Goal: Task Accomplishment & Management: Use online tool/utility

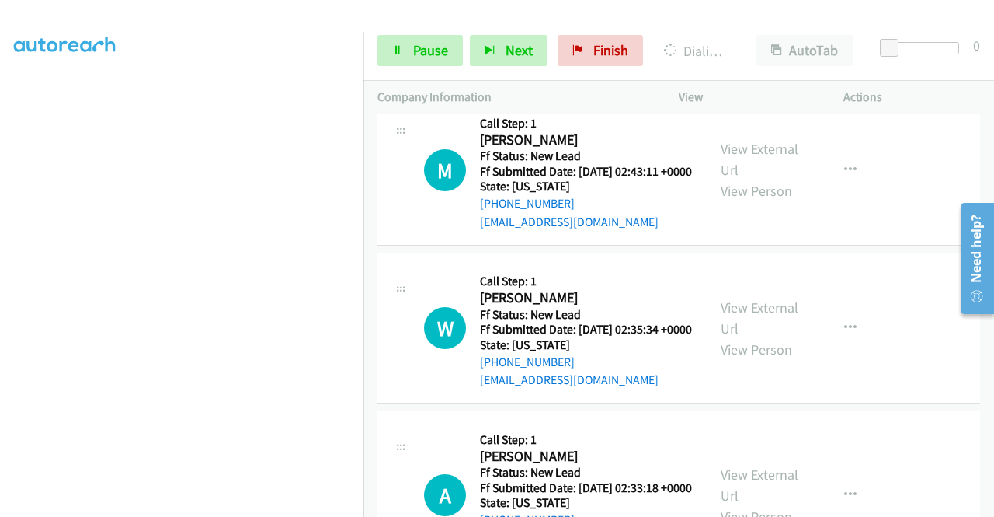
scroll to position [2441, 0]
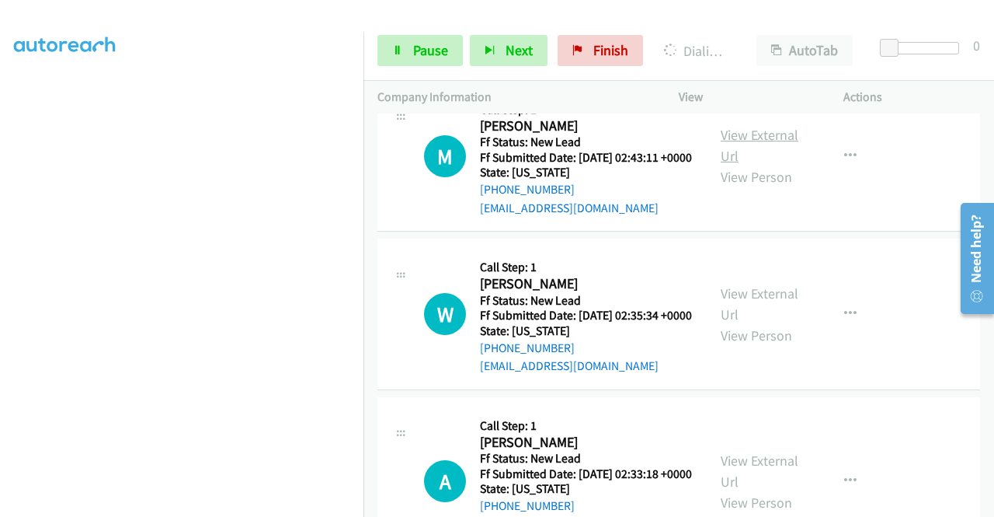
click at [777, 165] on link "View External Url" at bounding box center [760, 145] width 78 height 39
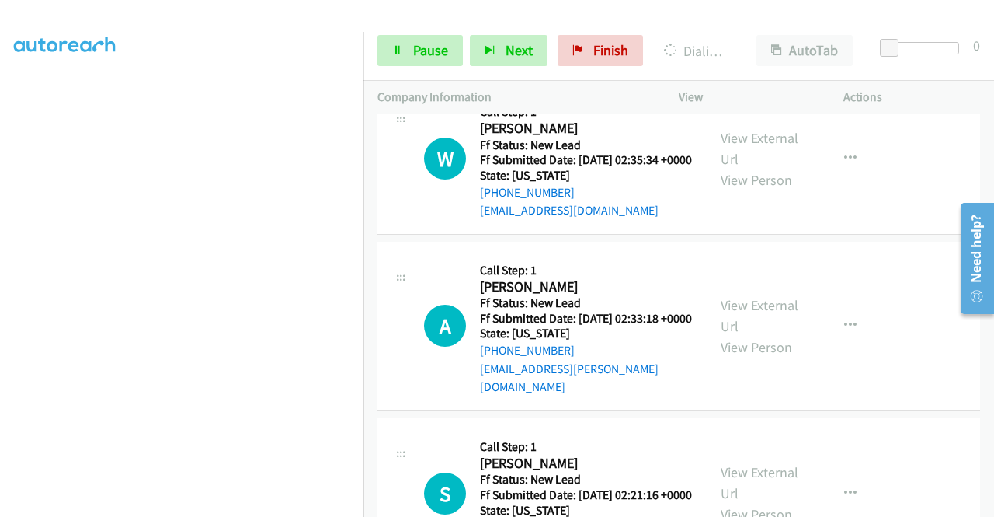
scroll to position [2596, 0]
click at [775, 168] on link "View External Url" at bounding box center [760, 148] width 78 height 39
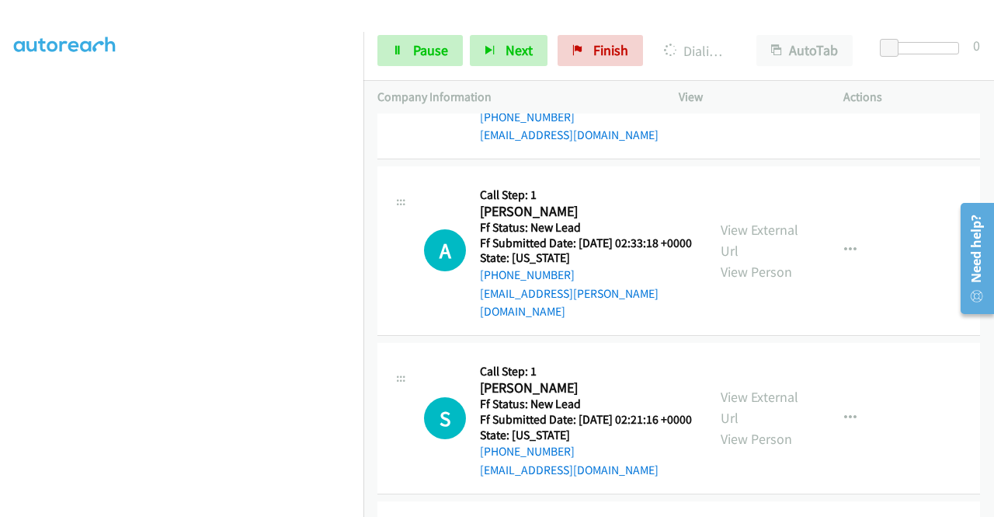
scroll to position [2707, 0]
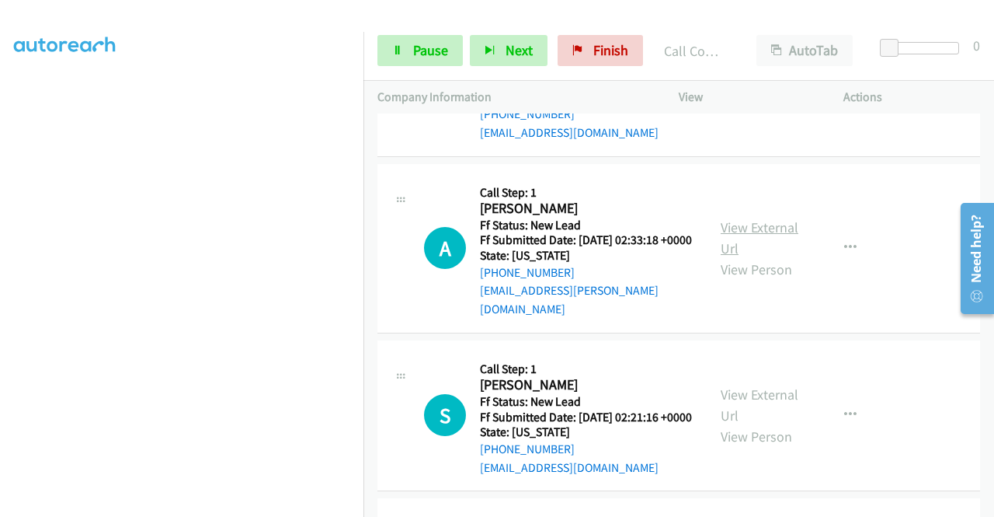
click at [760, 257] on link "View External Url" at bounding box center [760, 237] width 78 height 39
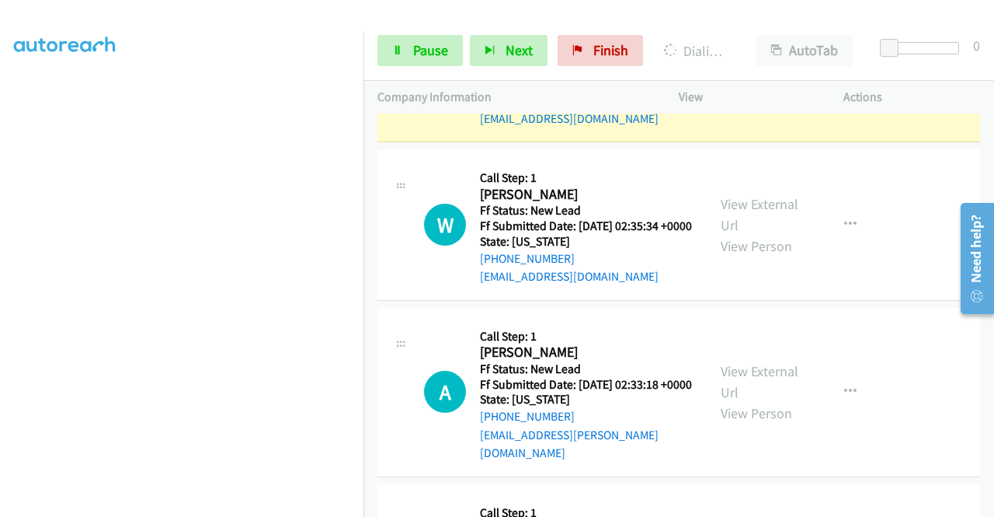
scroll to position [0, 0]
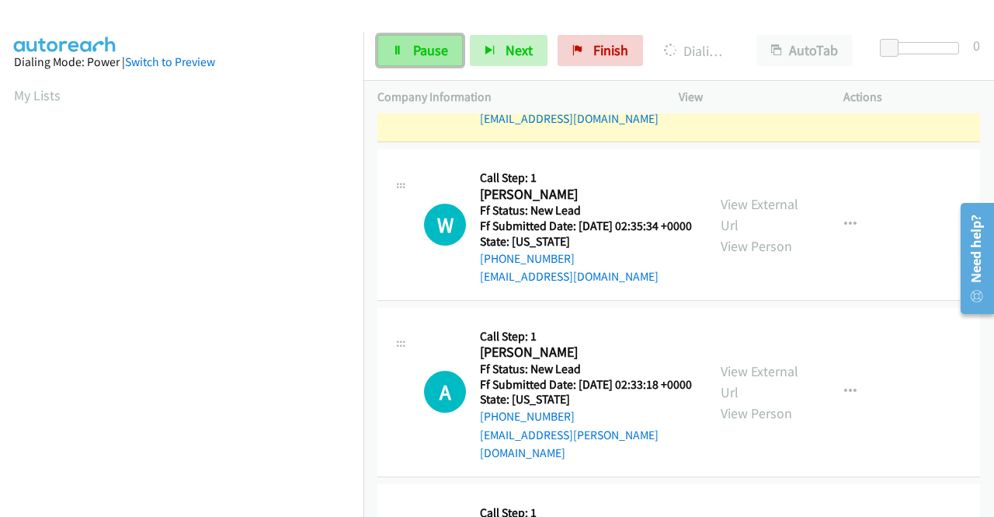
click at [406, 57] on link "Pause" at bounding box center [419, 50] width 85 height 31
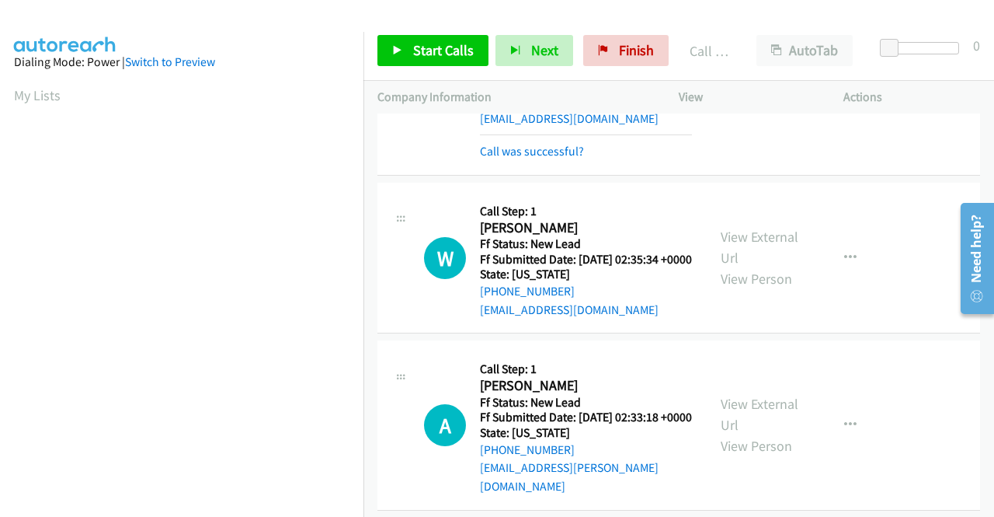
scroll to position [354, 0]
drag, startPoint x: 625, startPoint y: 38, endPoint x: 560, endPoint y: 88, distance: 82.0
click at [625, 38] on link "Finish" at bounding box center [625, 50] width 85 height 31
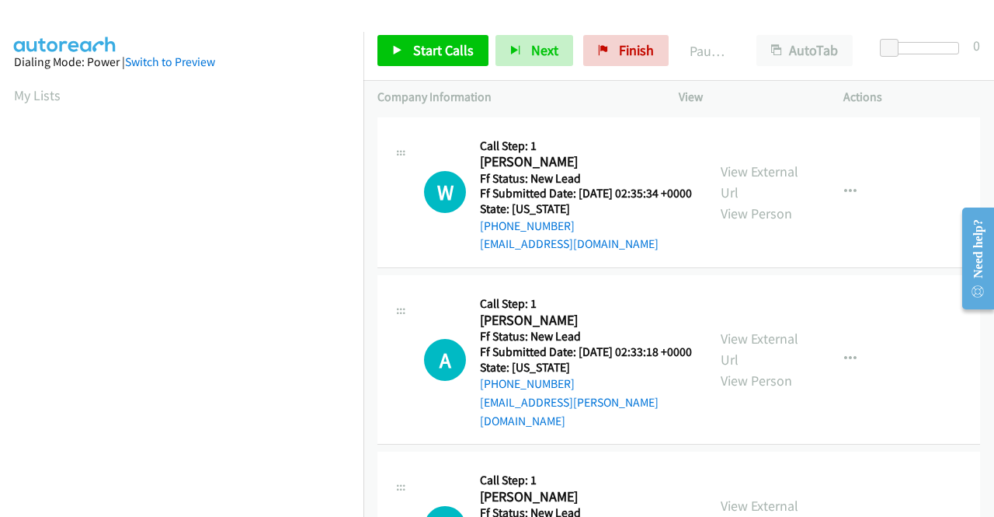
drag, startPoint x: 844, startPoint y: 301, endPoint x: 840, endPoint y: 292, distance: 9.4
click at [844, 301] on div "A Callback Scheduled Call Step: 1 [PERSON_NAME] America/New_York Ff Status: New…" at bounding box center [678, 359] width 603 height 169
click at [413, 56] on span "Start Calls" at bounding box center [443, 50] width 61 height 18
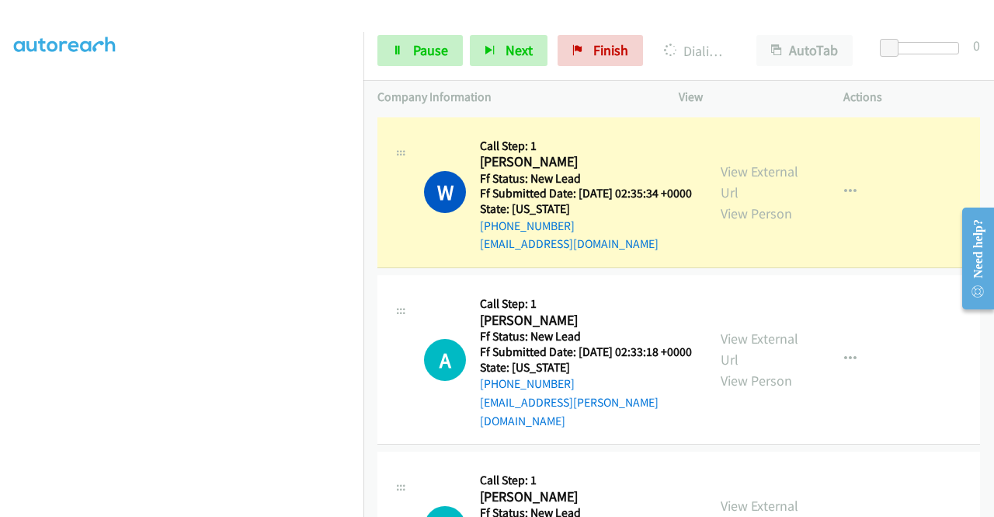
scroll to position [354, 0]
click at [922, 92] on p "Actions" at bounding box center [912, 97] width 137 height 19
click at [393, 57] on link "Pause" at bounding box center [419, 50] width 85 height 31
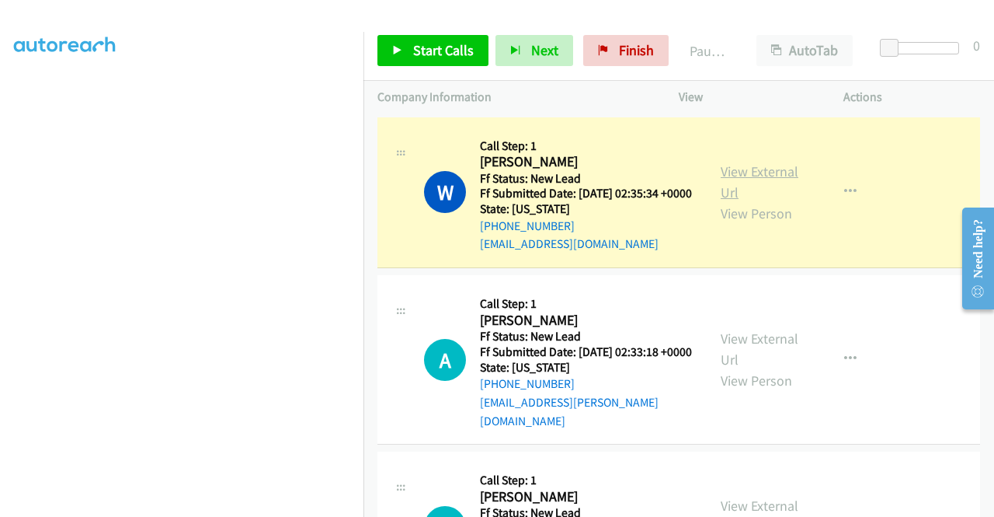
click at [744, 182] on link "View External Url" at bounding box center [760, 181] width 78 height 39
click at [903, 74] on div "Start Calls Pause Next Finish Paused AutoTab AutoTab 0" at bounding box center [679, 51] width 631 height 60
click at [914, 88] on p "Actions" at bounding box center [912, 97] width 137 height 19
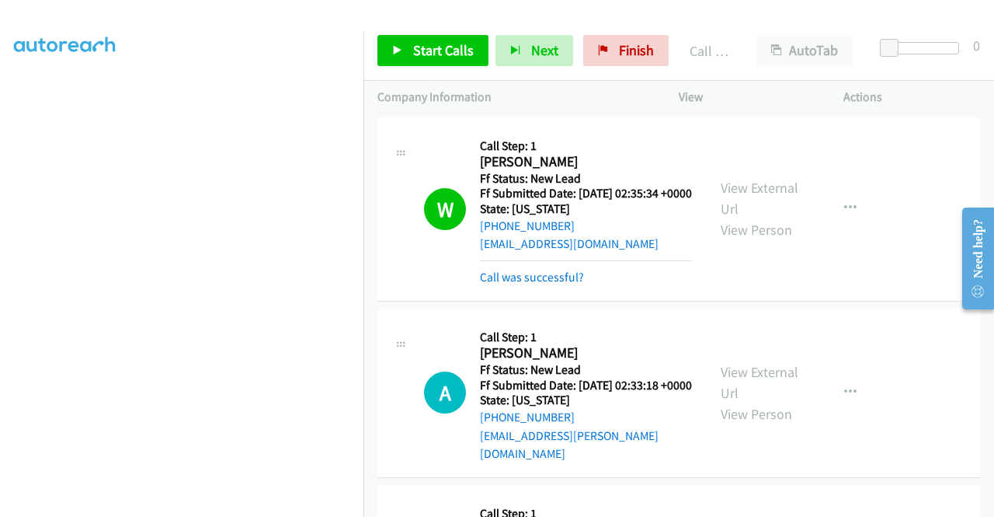
click at [906, 304] on td "W Callback Scheduled Call Step: 1 [PERSON_NAME] America/New_York Ff Status: New…" at bounding box center [679, 208] width 631 height 191
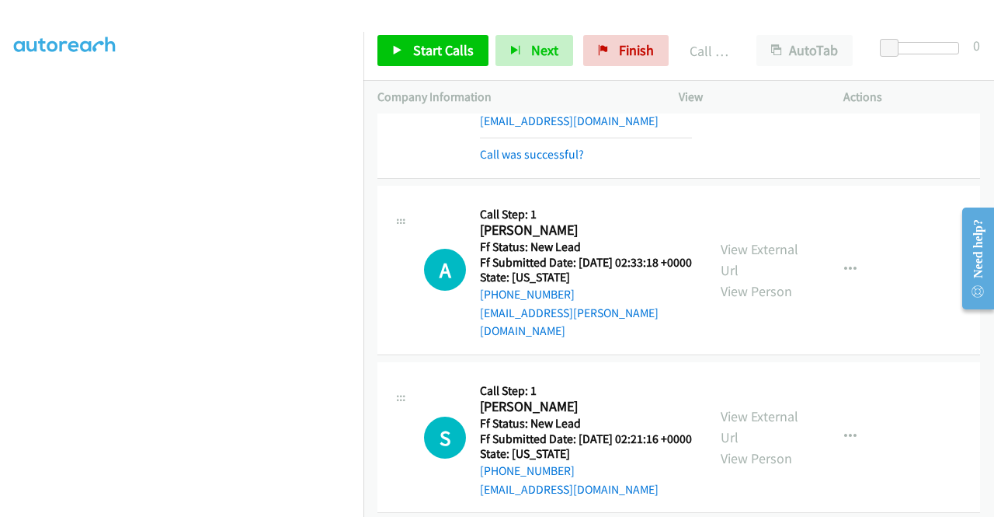
scroll to position [155, 0]
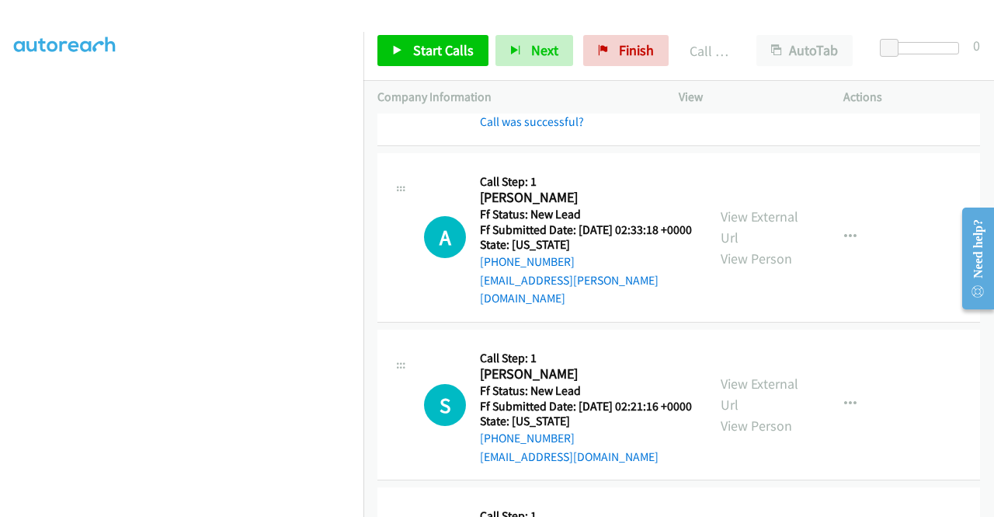
click at [884, 325] on td "A Callback Scheduled Call Step: 1 [PERSON_NAME] America/New_York Ff Status: New…" at bounding box center [679, 237] width 631 height 176
click at [407, 44] on link "Start Calls" at bounding box center [432, 50] width 111 height 31
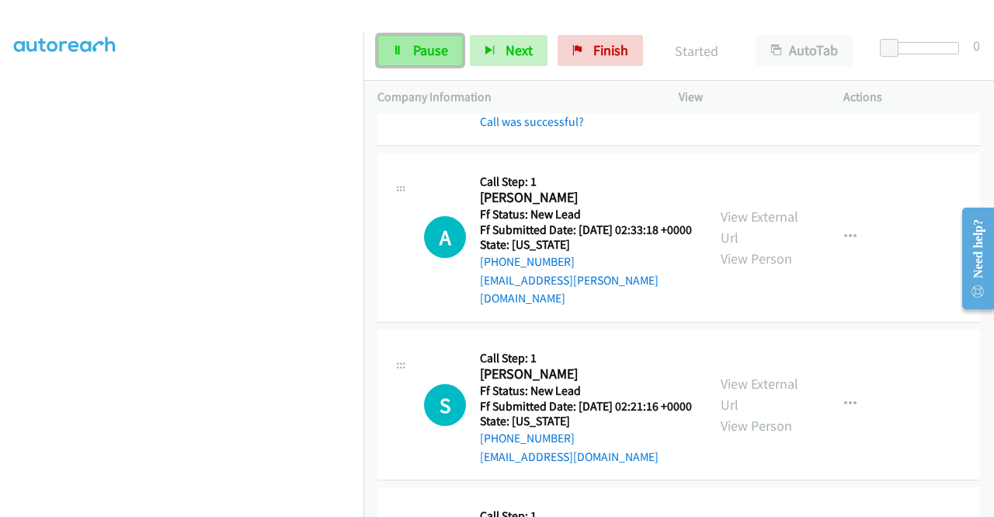
click at [420, 50] on span "Pause" at bounding box center [430, 50] width 35 height 18
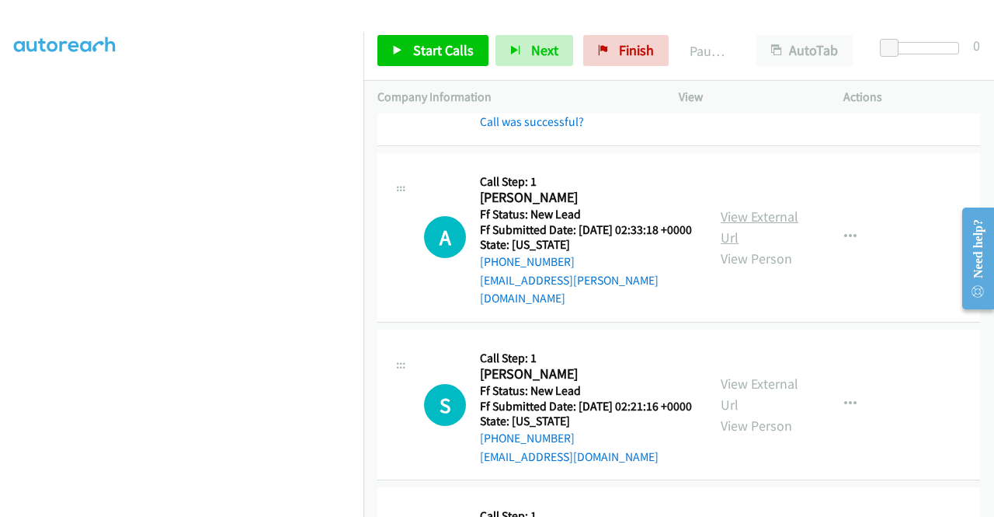
click at [736, 228] on link "View External Url" at bounding box center [760, 226] width 78 height 39
drag, startPoint x: 533, startPoint y: 297, endPoint x: 496, endPoint y: 298, distance: 37.3
click at [496, 271] on div "[PHONE_NUMBER]" at bounding box center [586, 261] width 213 height 19
copy link "[PHONE_NUMBER]"
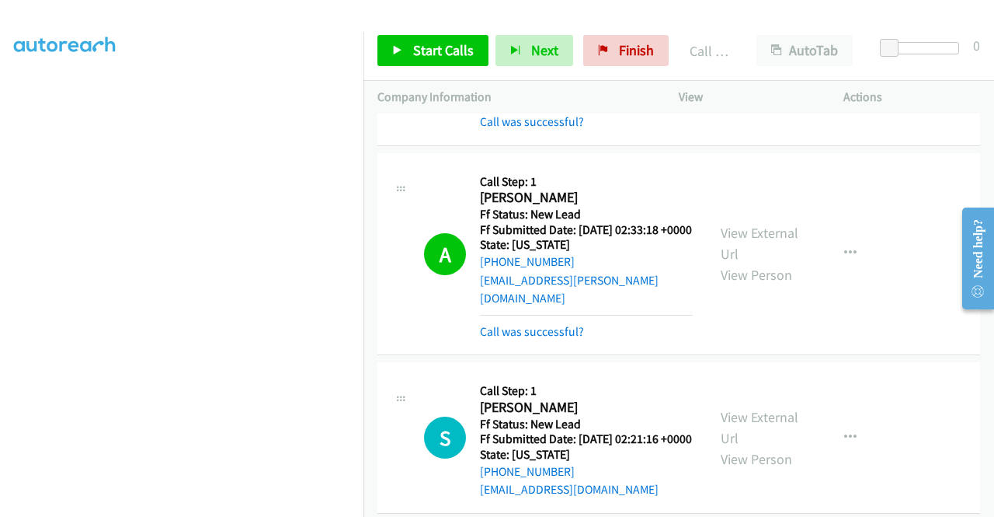
scroll to position [233, 0]
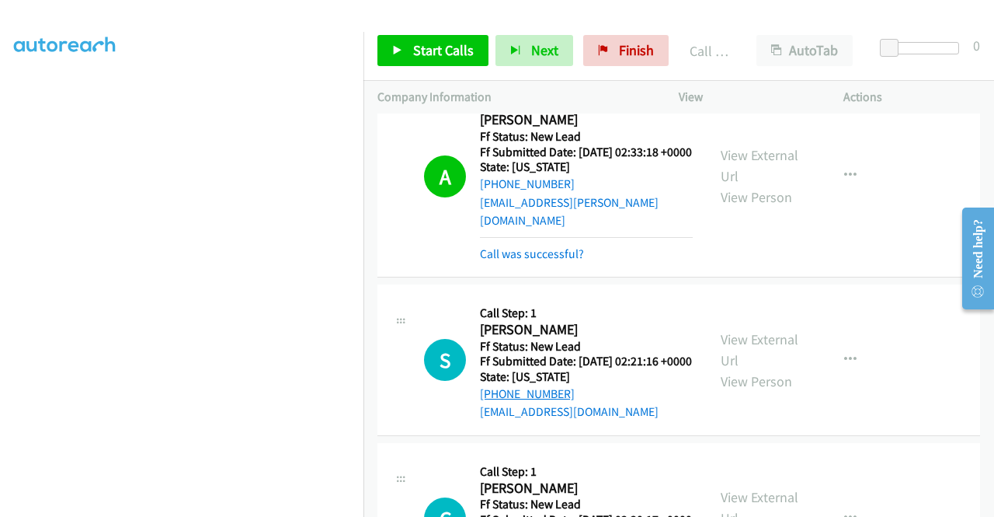
drag, startPoint x: 524, startPoint y: 420, endPoint x: 496, endPoint y: 422, distance: 28.0
click at [496, 403] on div "[PHONE_NUMBER]" at bounding box center [586, 393] width 212 height 19
click at [418, 37] on link "Start Calls" at bounding box center [432, 50] width 111 height 31
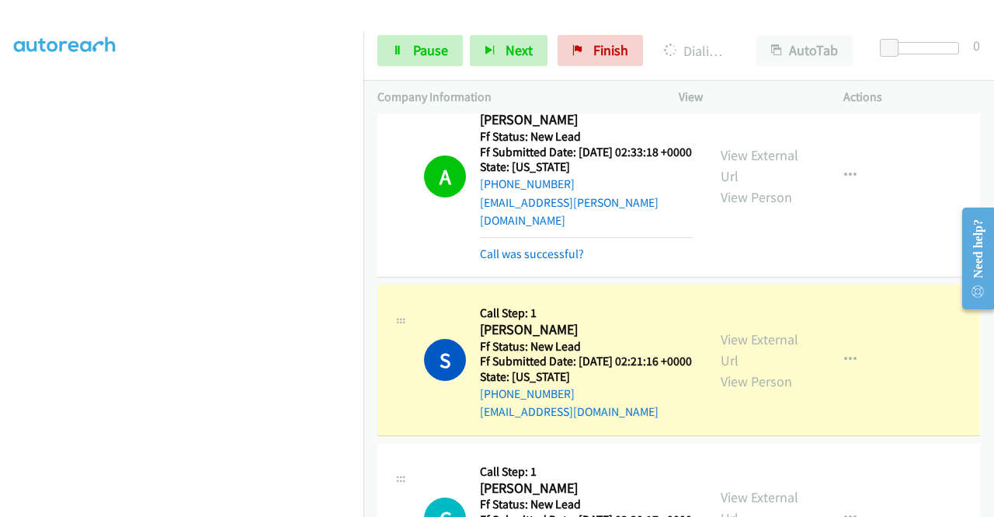
scroll to position [354, 0]
click at [423, 54] on span "Pause" at bounding box center [430, 50] width 35 height 18
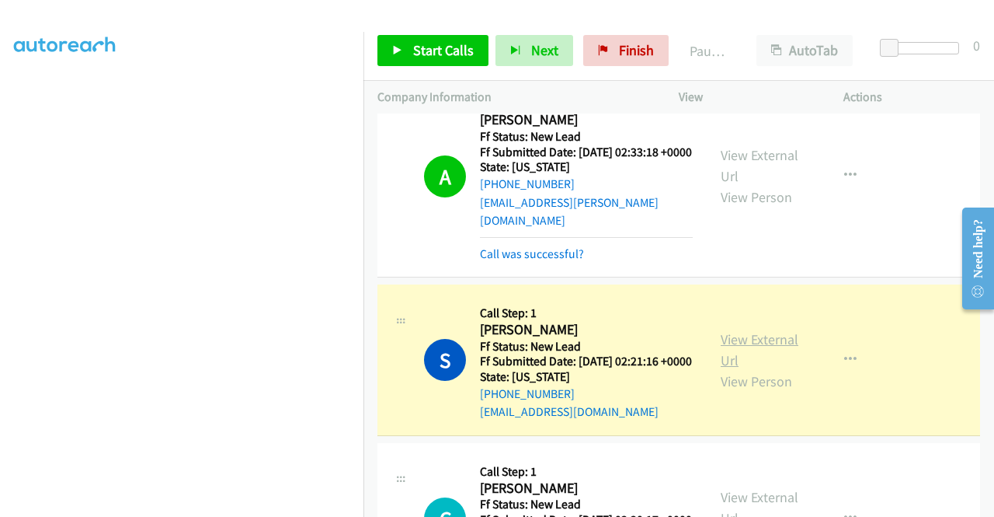
click at [739, 358] on link "View External Url" at bounding box center [760, 349] width 78 height 39
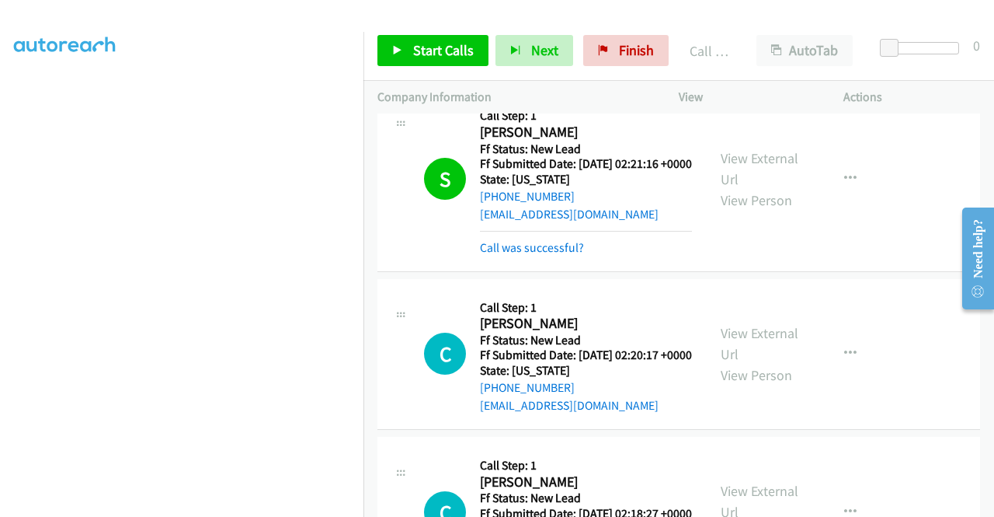
scroll to position [466, 0]
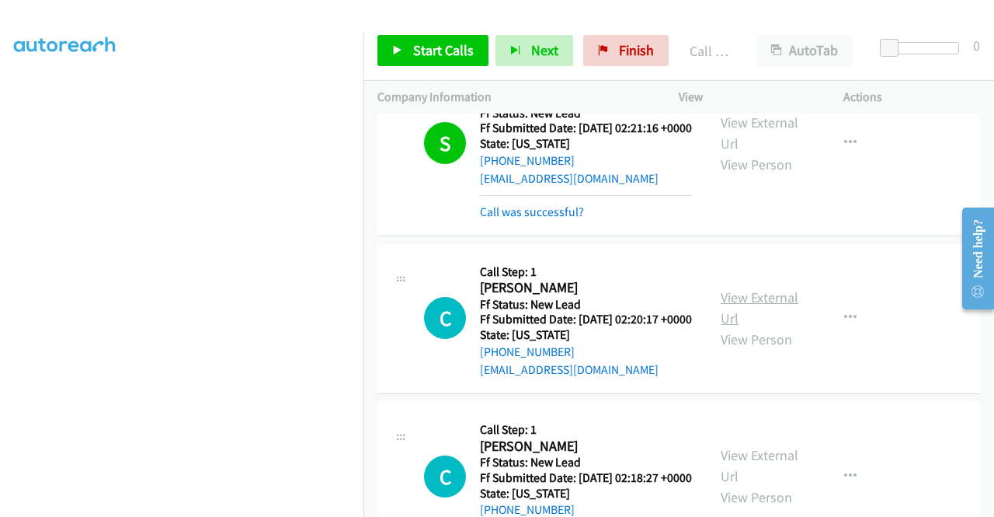
click at [767, 324] on link "View External Url" at bounding box center [760, 307] width 78 height 39
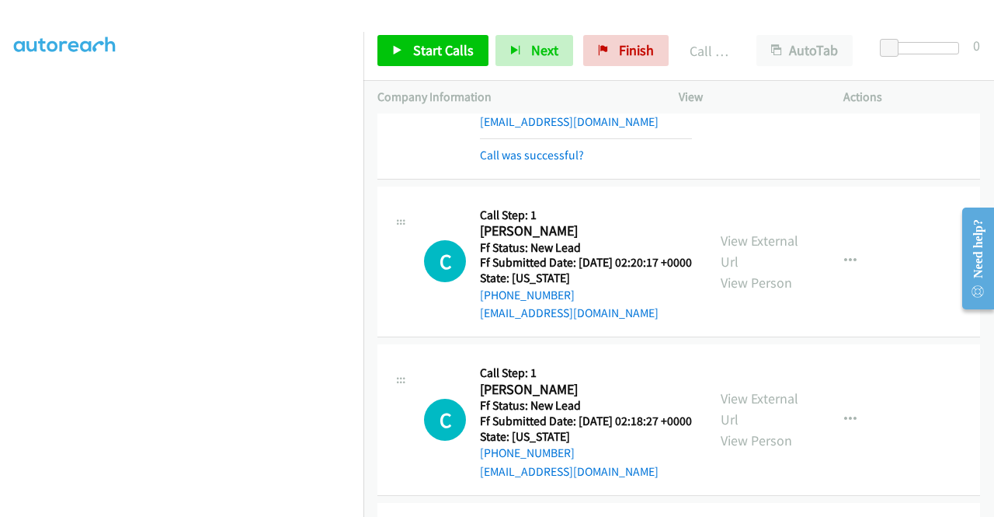
scroll to position [621, 0]
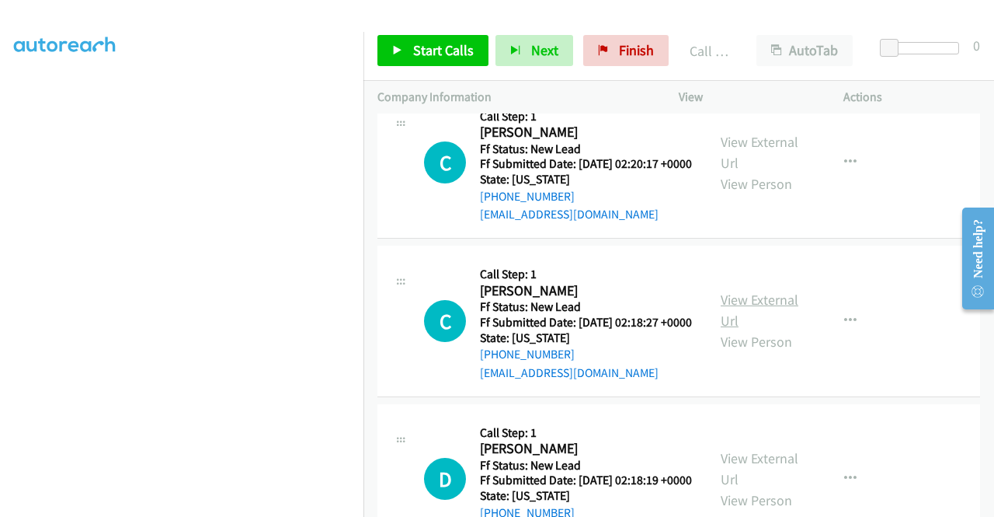
click at [760, 329] on link "View External Url" at bounding box center [760, 309] width 78 height 39
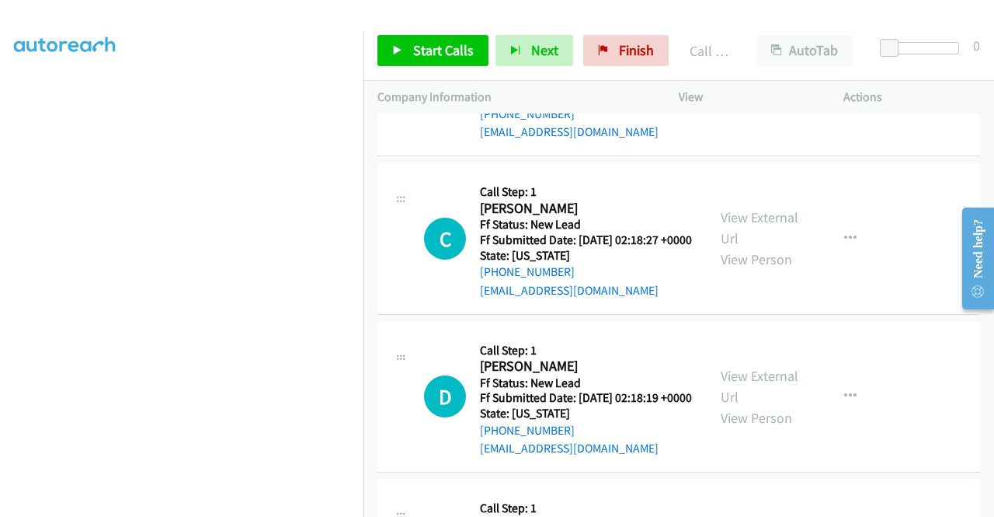
scroll to position [777, 0]
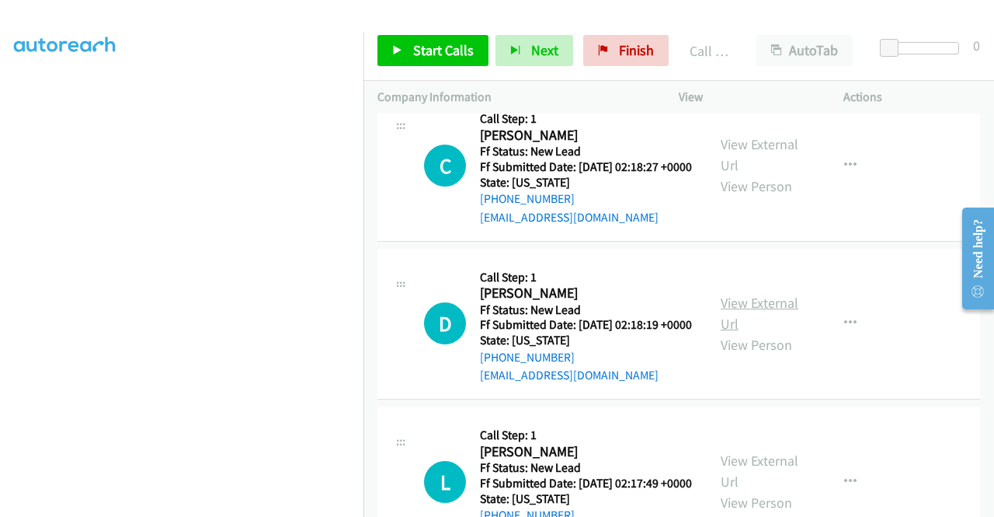
click at [755, 332] on link "View External Url" at bounding box center [760, 313] width 78 height 39
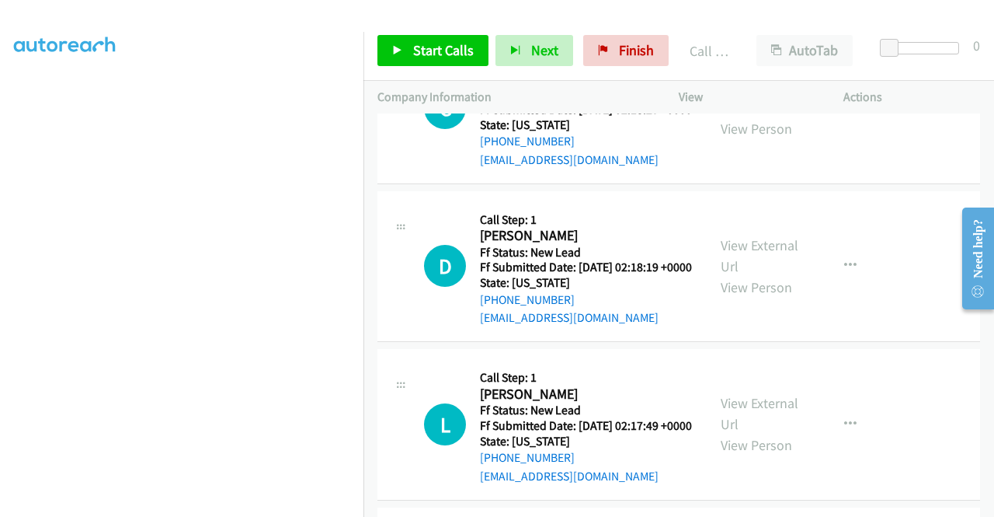
scroll to position [932, 0]
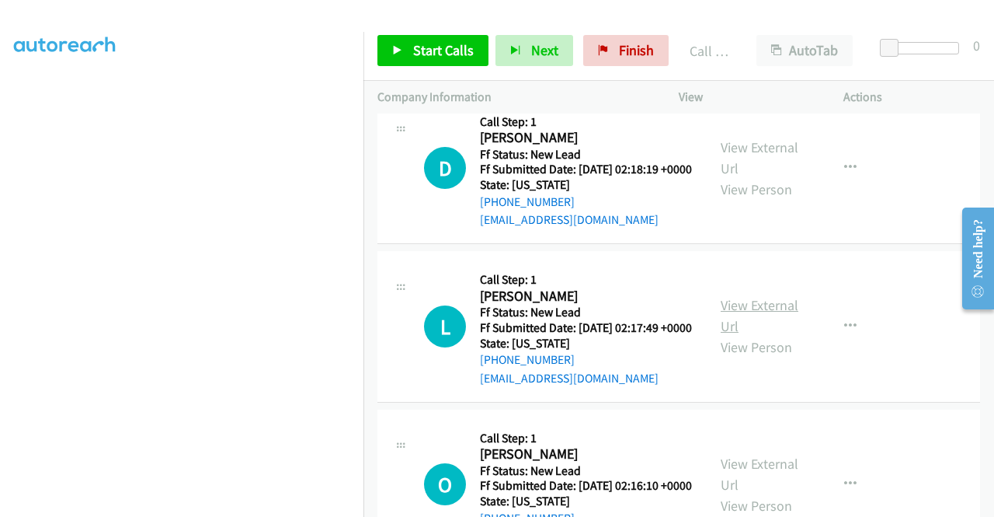
click at [756, 335] on link "View External Url" at bounding box center [760, 315] width 78 height 39
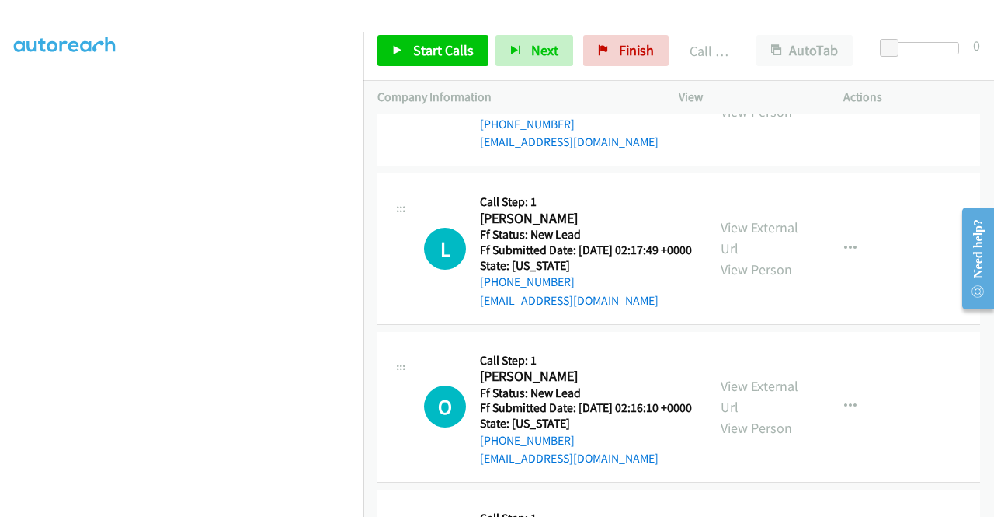
scroll to position [1087, 0]
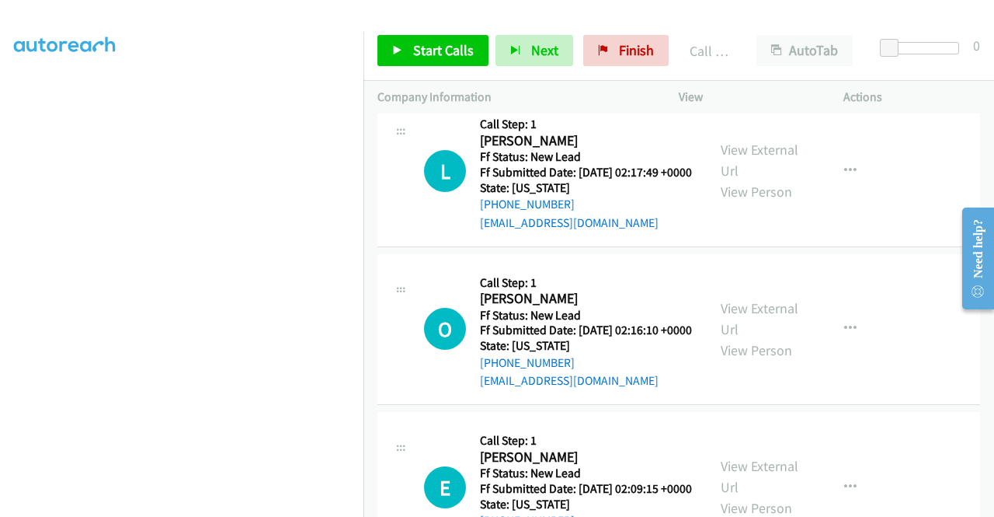
click at [743, 360] on div "View External Url View Person" at bounding box center [761, 328] width 81 height 63
click at [739, 338] on link "View External Url" at bounding box center [760, 318] width 78 height 39
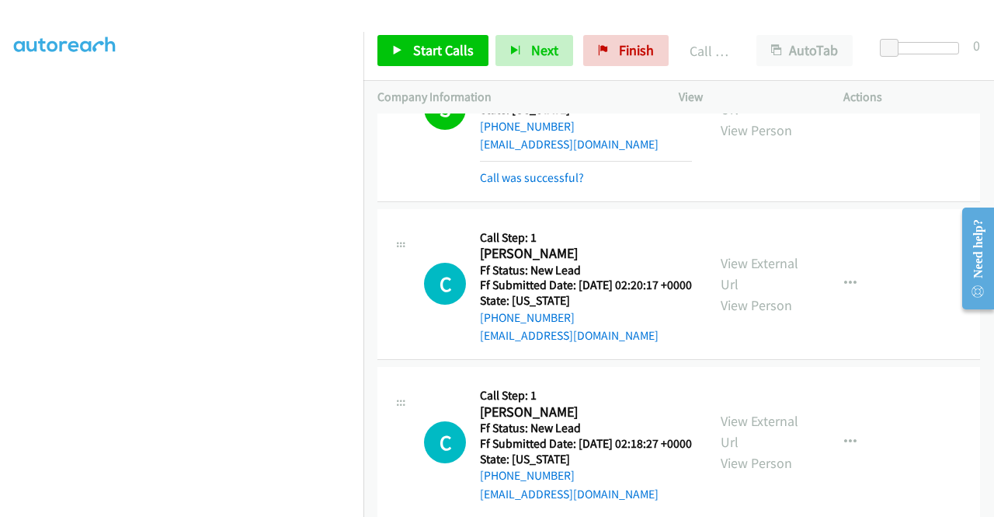
scroll to position [466, 0]
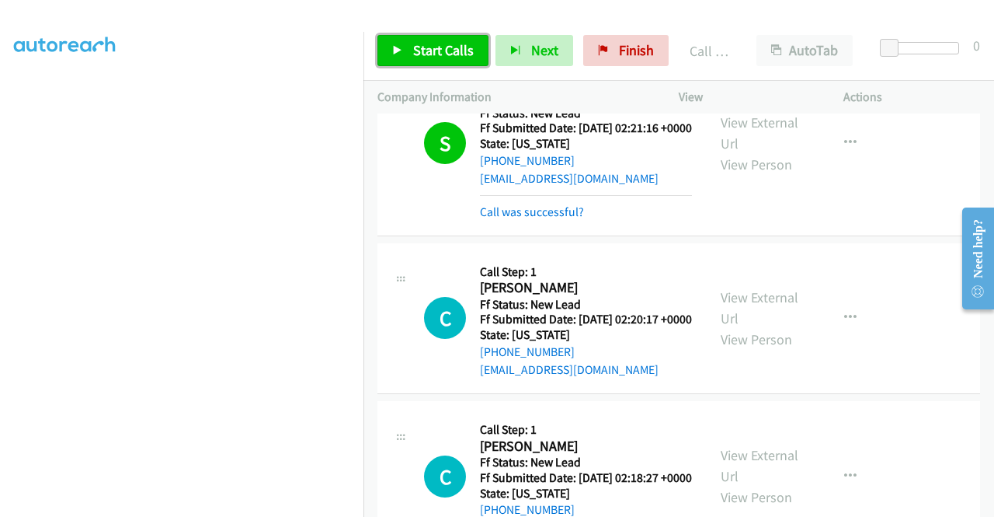
click at [432, 50] on span "Start Calls" at bounding box center [443, 50] width 61 height 18
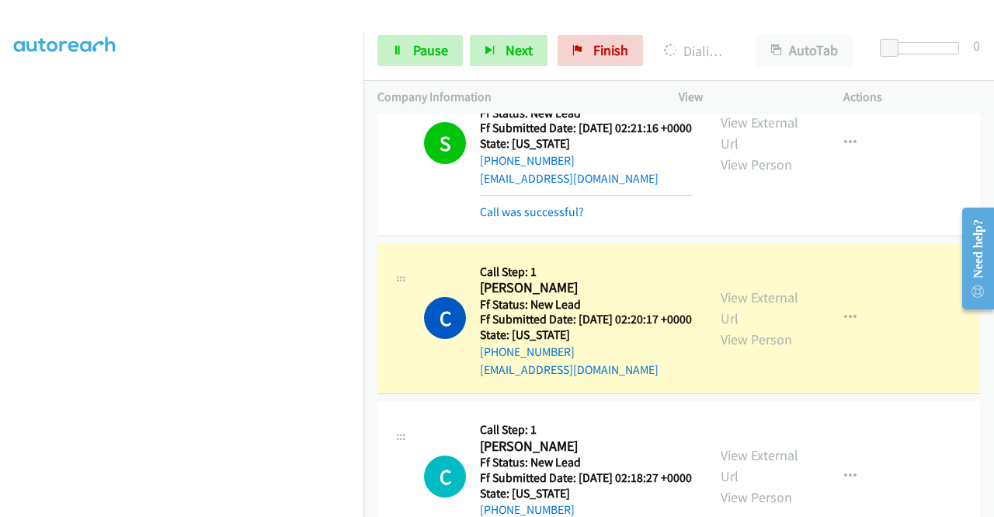
scroll to position [354, 0]
click at [923, 235] on div "S Callback Scheduled Call Step: 1 [PERSON_NAME] America/New_York Ff Status: New…" at bounding box center [678, 143] width 603 height 184
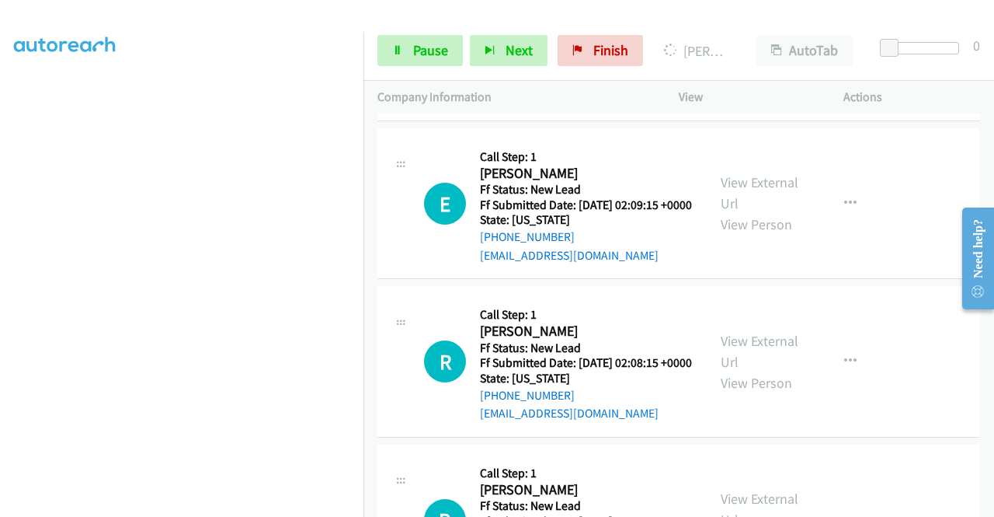
scroll to position [1476, 0]
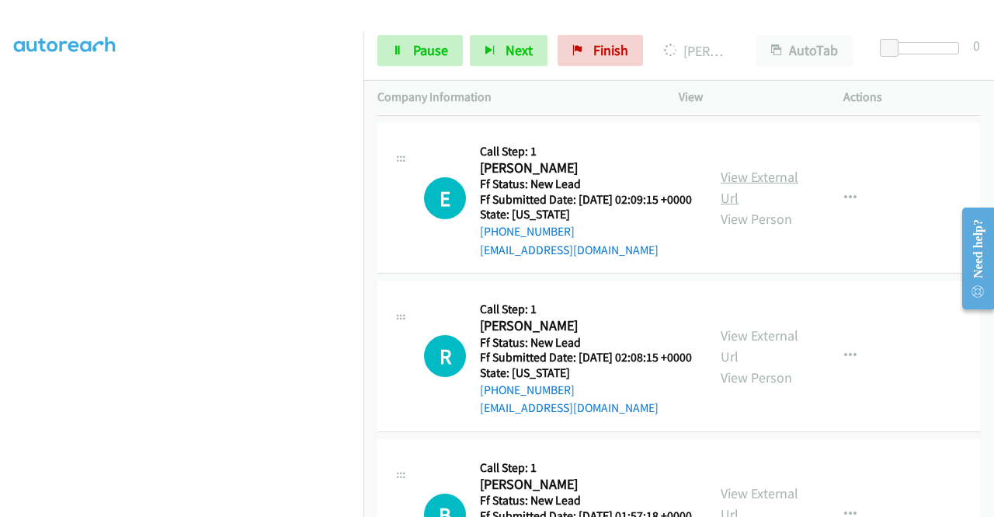
click at [750, 207] on link "View External Url" at bounding box center [760, 187] width 78 height 39
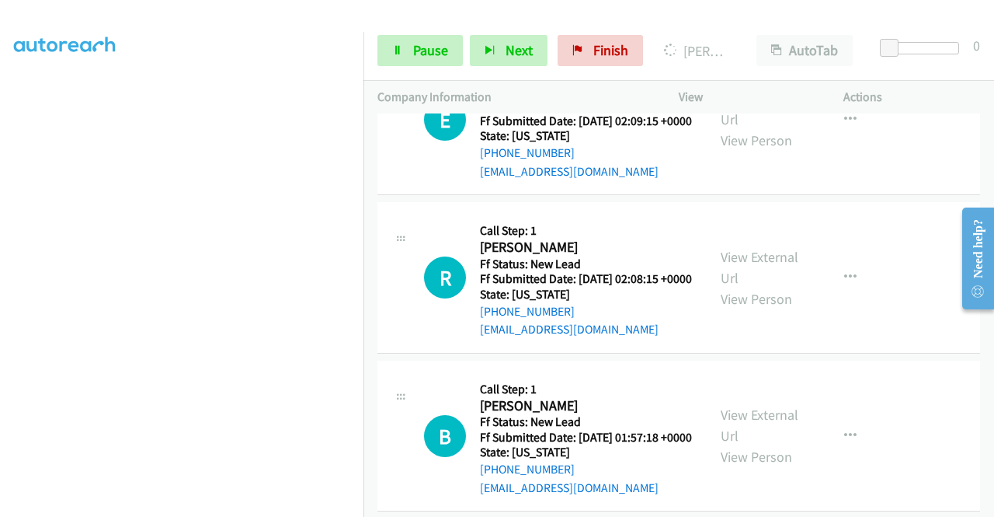
scroll to position [1631, 0]
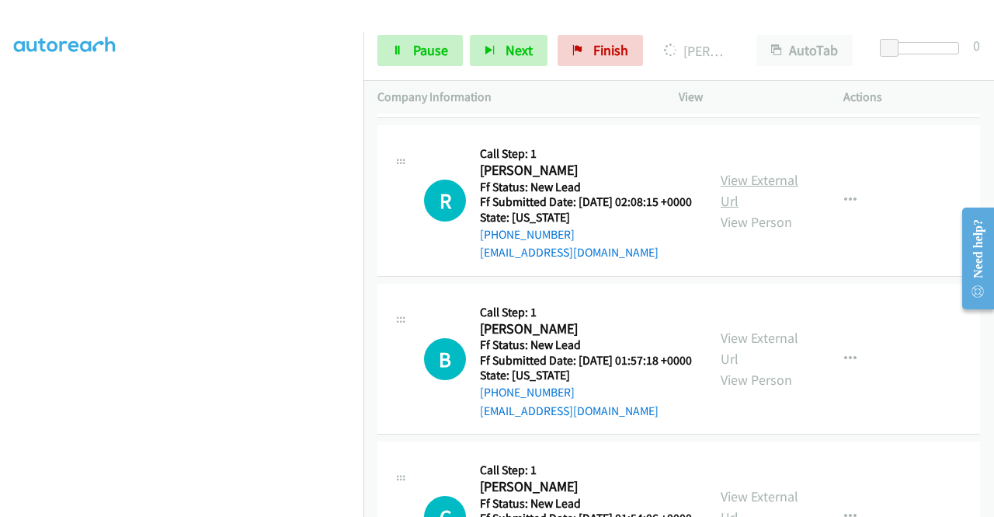
click at [767, 210] on link "View External Url" at bounding box center [760, 190] width 78 height 39
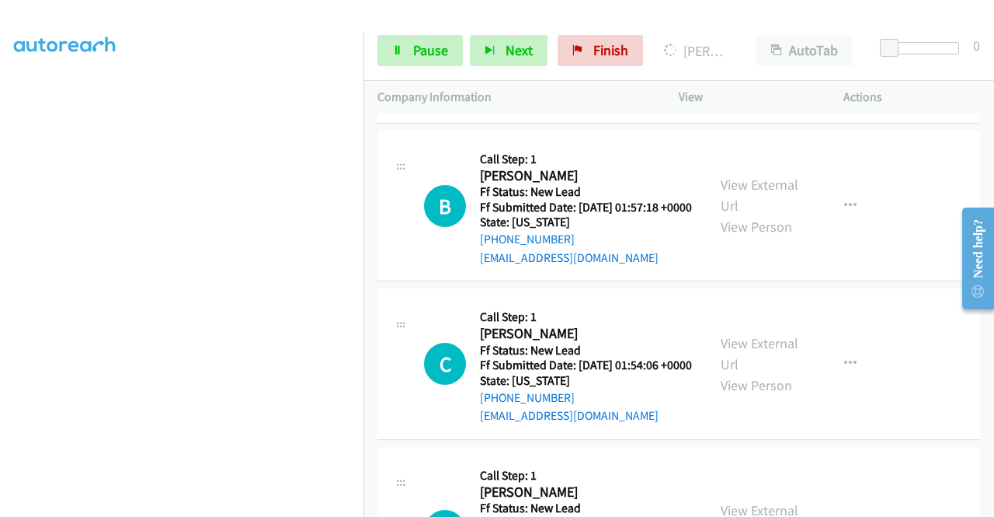
scroll to position [1786, 0]
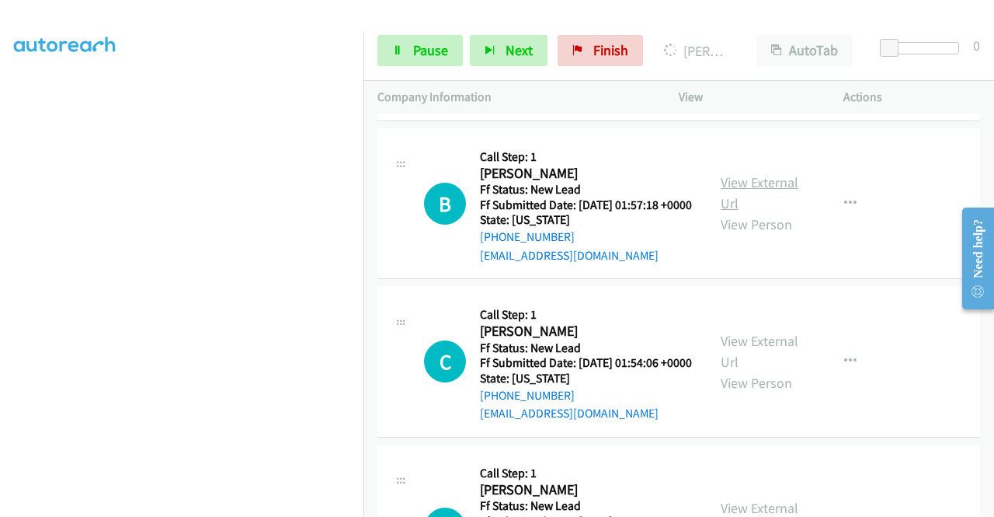
click at [746, 212] on link "View External Url" at bounding box center [760, 192] width 78 height 39
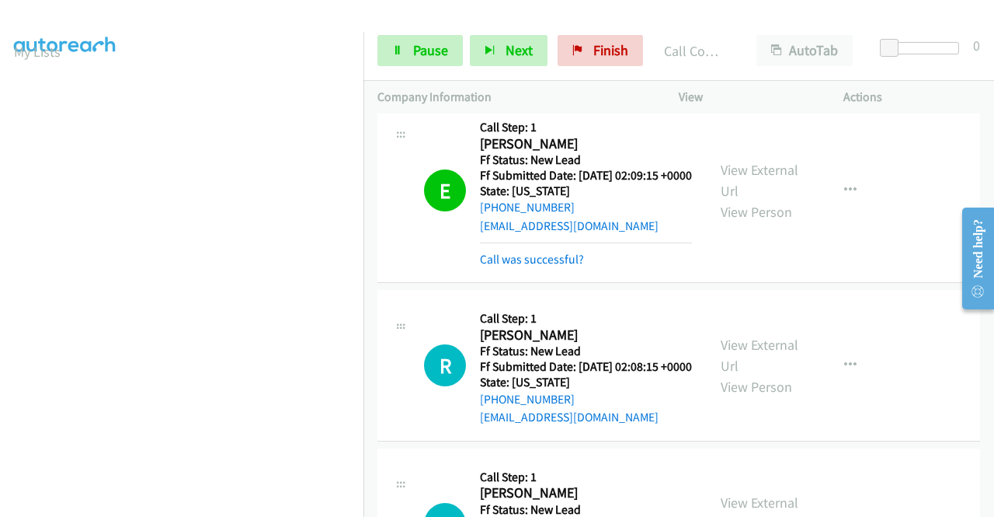
scroll to position [1664, 0]
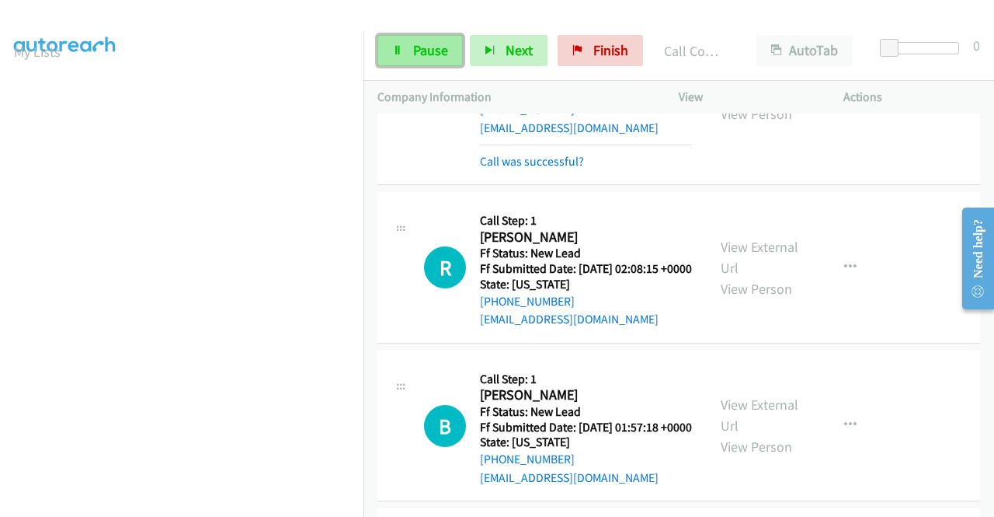
click at [426, 59] on link "Pause" at bounding box center [419, 50] width 85 height 31
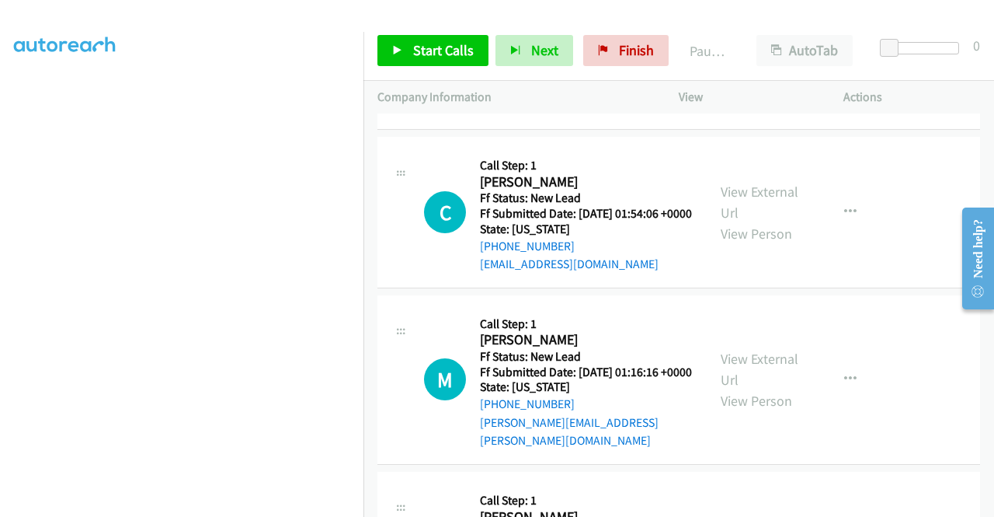
scroll to position [2130, 0]
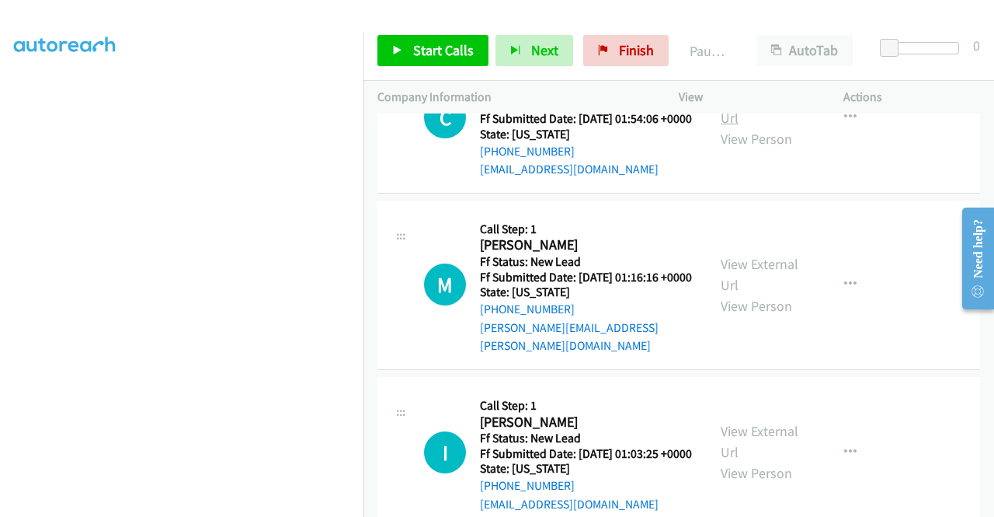
click at [742, 127] on link "View External Url" at bounding box center [760, 107] width 78 height 39
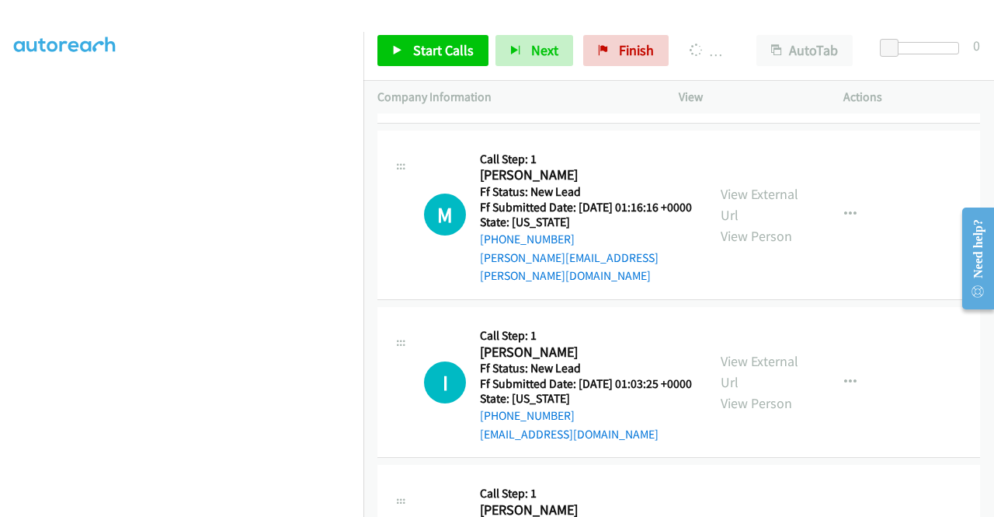
scroll to position [2285, 0]
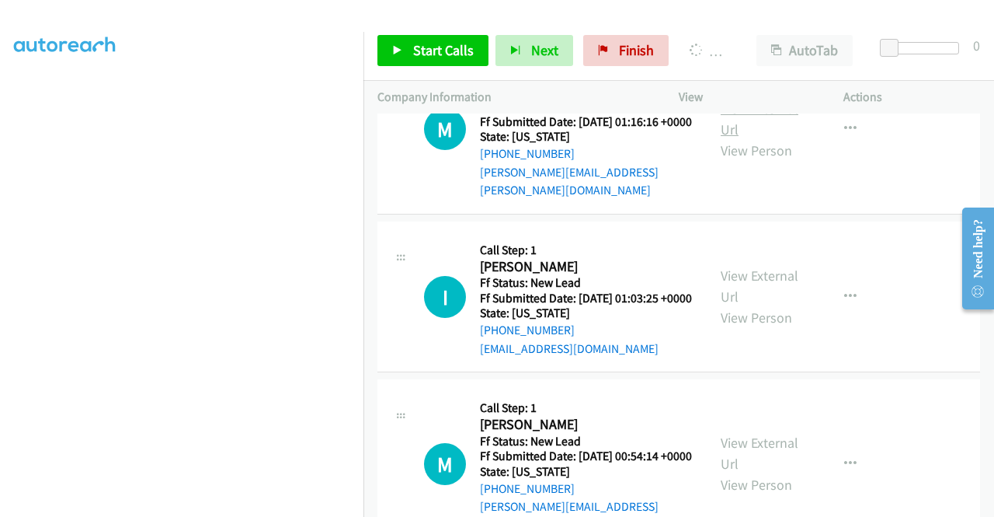
click at [764, 138] on link "View External Url" at bounding box center [760, 118] width 78 height 39
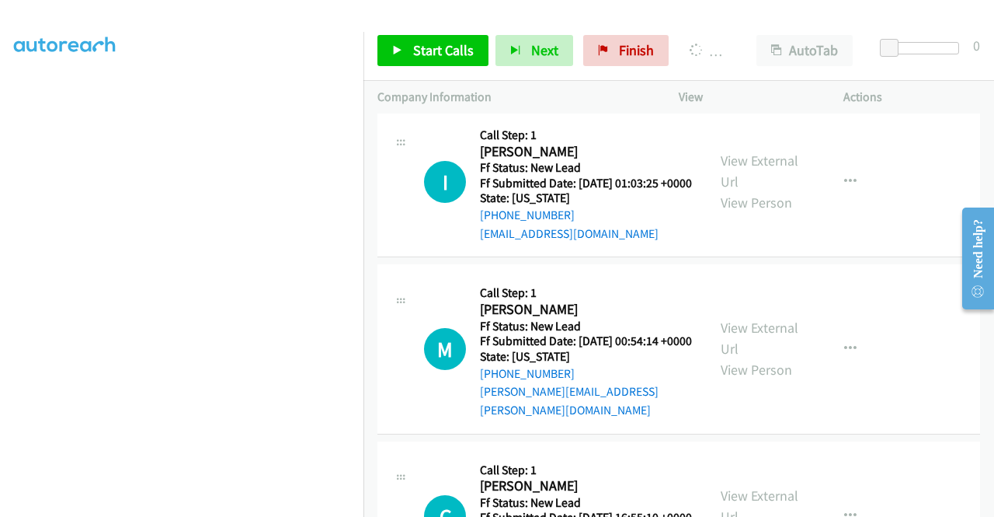
scroll to position [2441, 0]
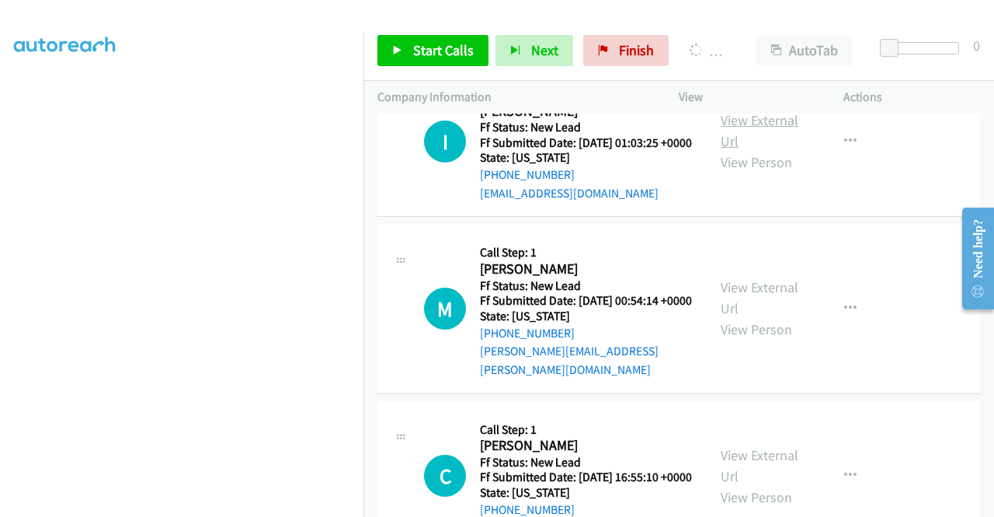
click at [752, 150] on link "View External Url" at bounding box center [760, 130] width 78 height 39
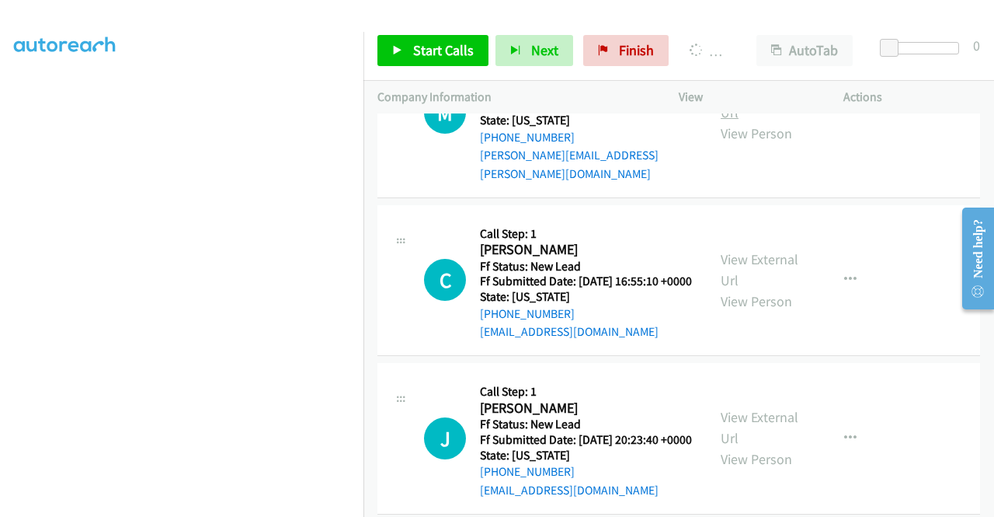
scroll to position [2674, 0]
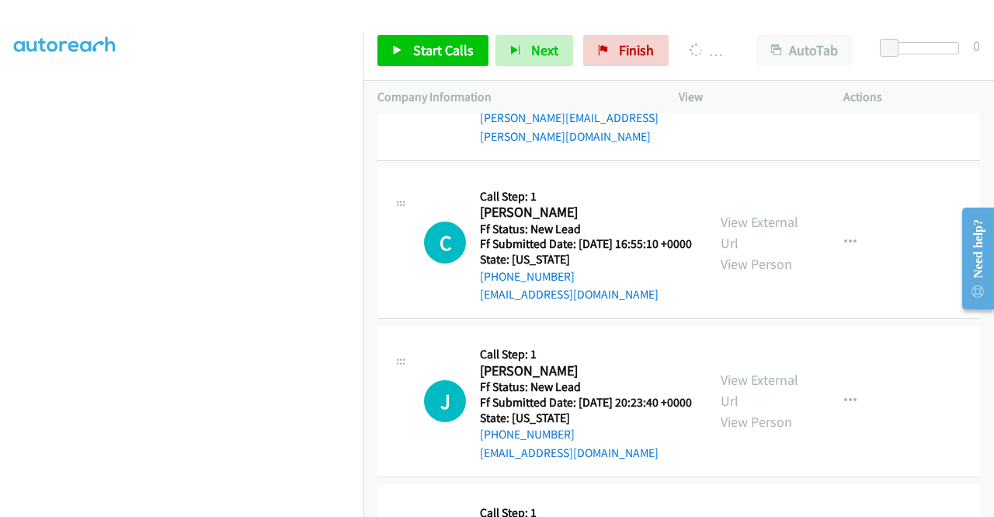
click at [732, 84] on link "View External Url" at bounding box center [760, 64] width 78 height 39
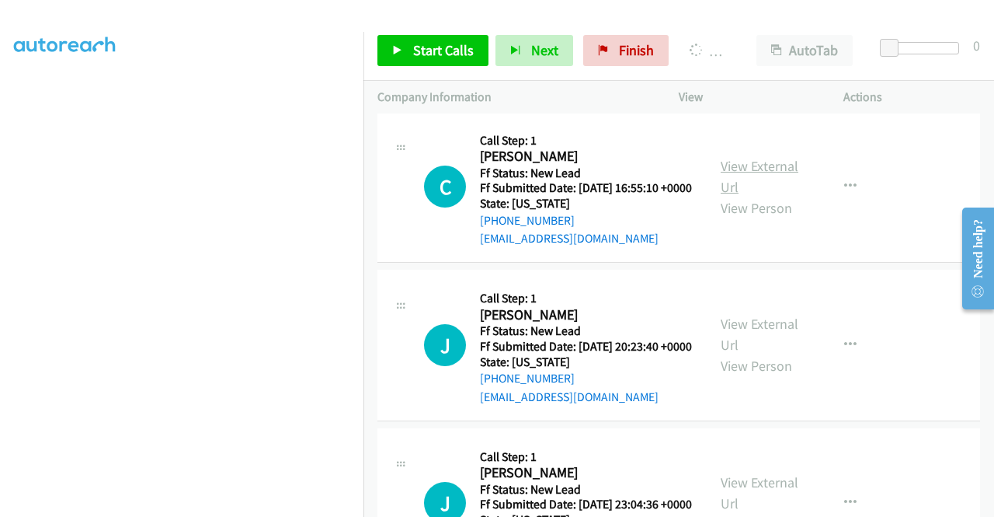
scroll to position [2829, 0]
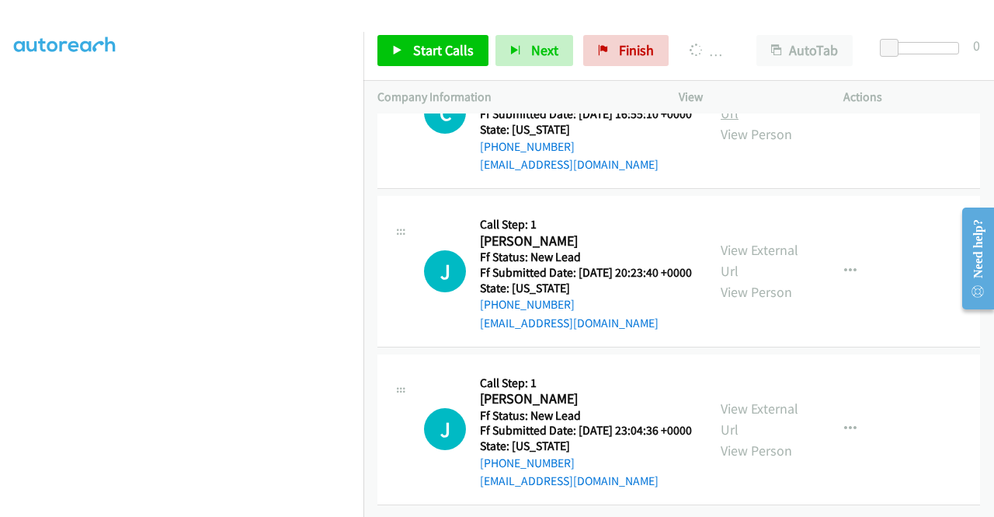
click at [732, 122] on link "View External Url" at bounding box center [760, 102] width 78 height 39
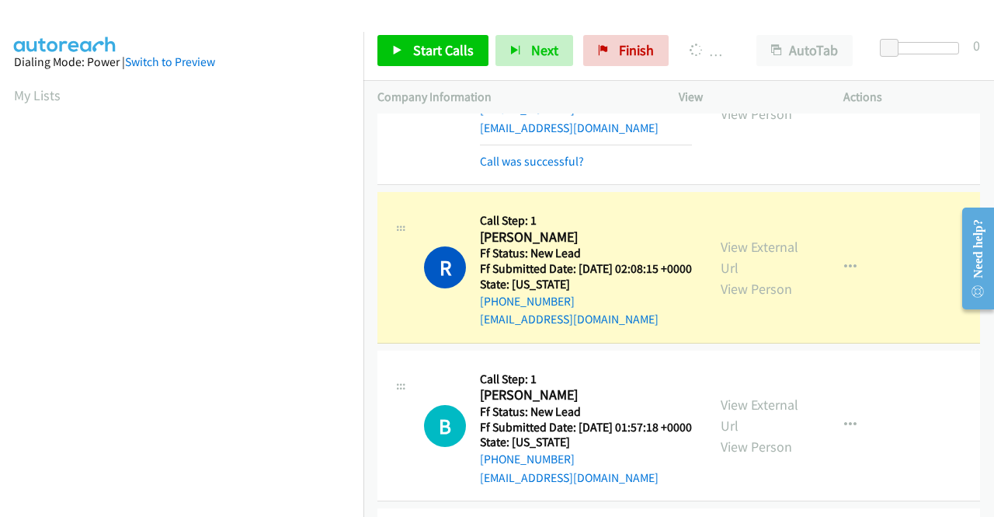
scroll to position [354, 0]
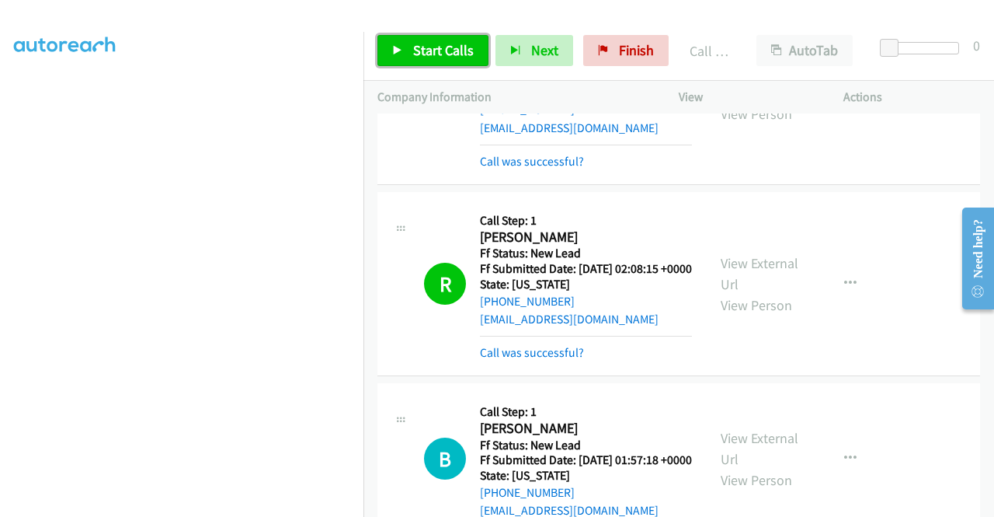
click at [433, 55] on span "Start Calls" at bounding box center [443, 50] width 61 height 18
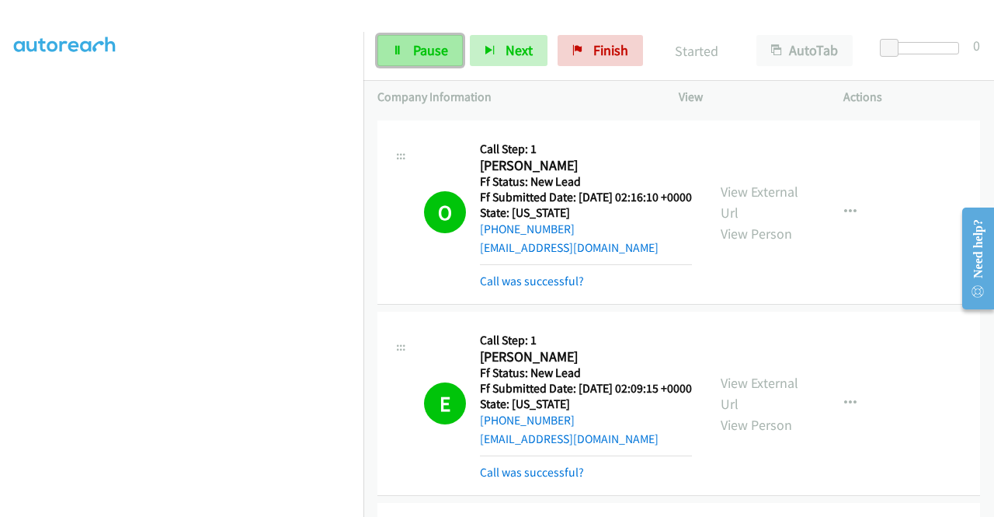
click at [428, 57] on span "Pause" at bounding box center [430, 50] width 35 height 18
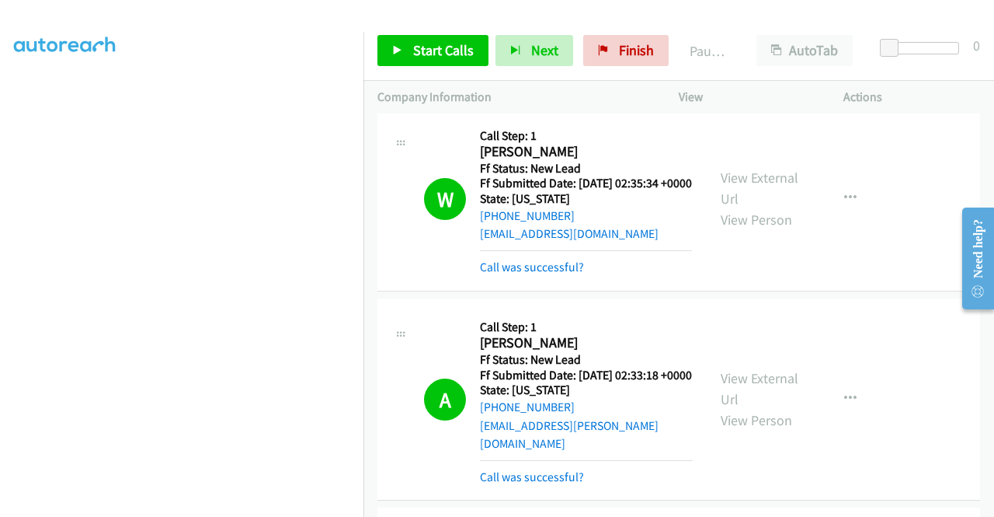
scroll to position [0, 0]
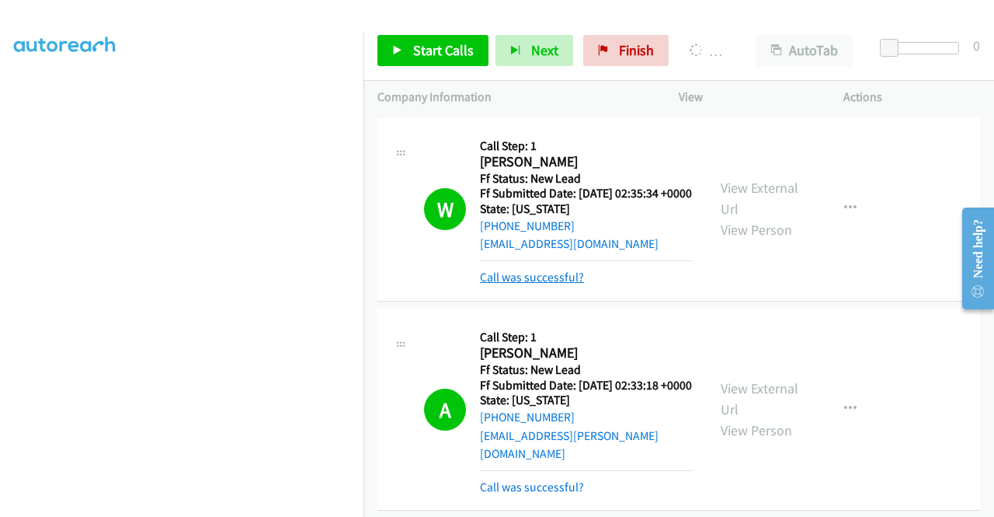
click at [564, 284] on link "Call was successful?" at bounding box center [532, 277] width 104 height 15
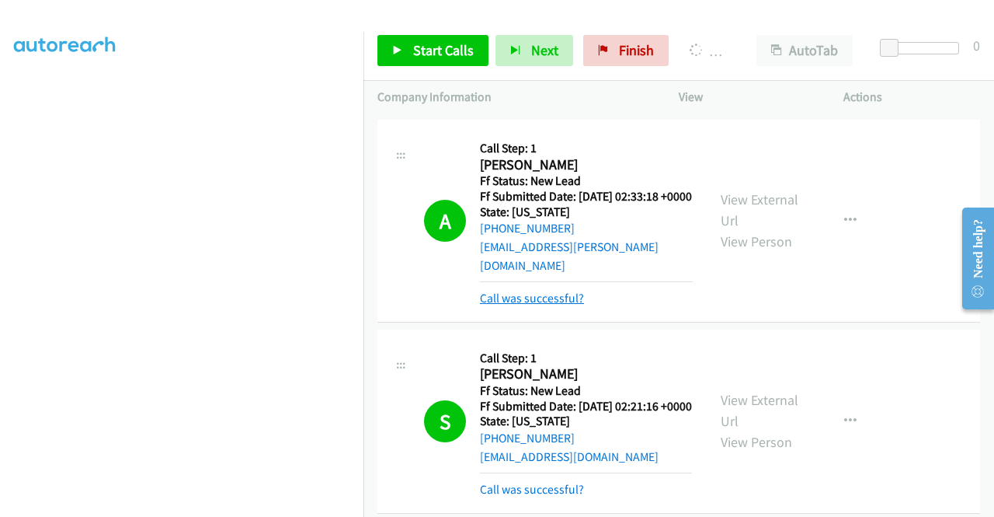
click at [562, 305] on link "Call was successful?" at bounding box center [532, 297] width 104 height 15
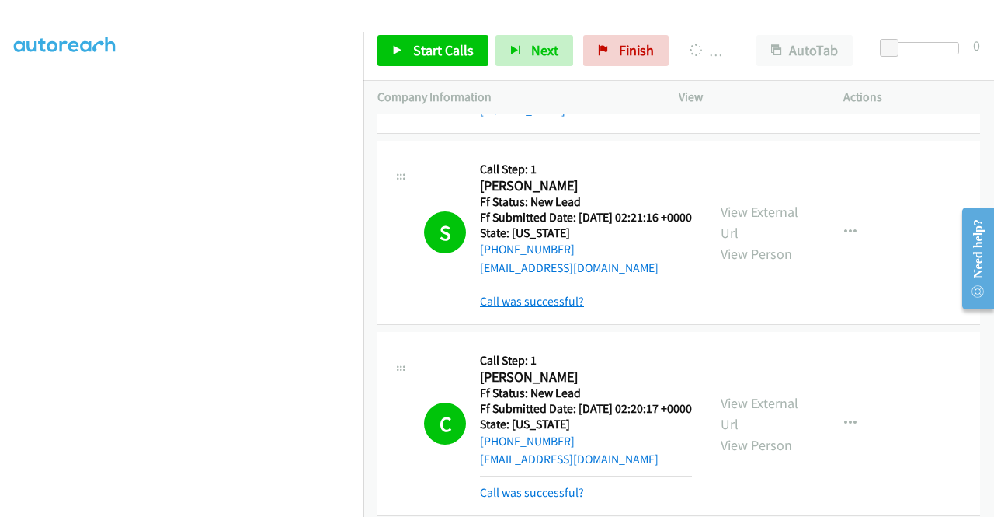
click at [562, 308] on link "Call was successful?" at bounding box center [532, 301] width 104 height 15
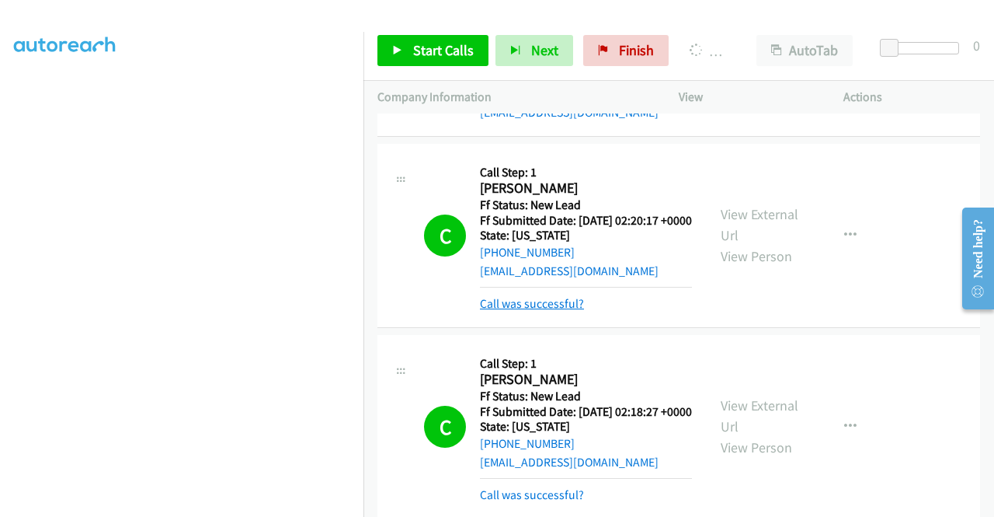
click at [565, 311] on link "Call was successful?" at bounding box center [532, 303] width 104 height 15
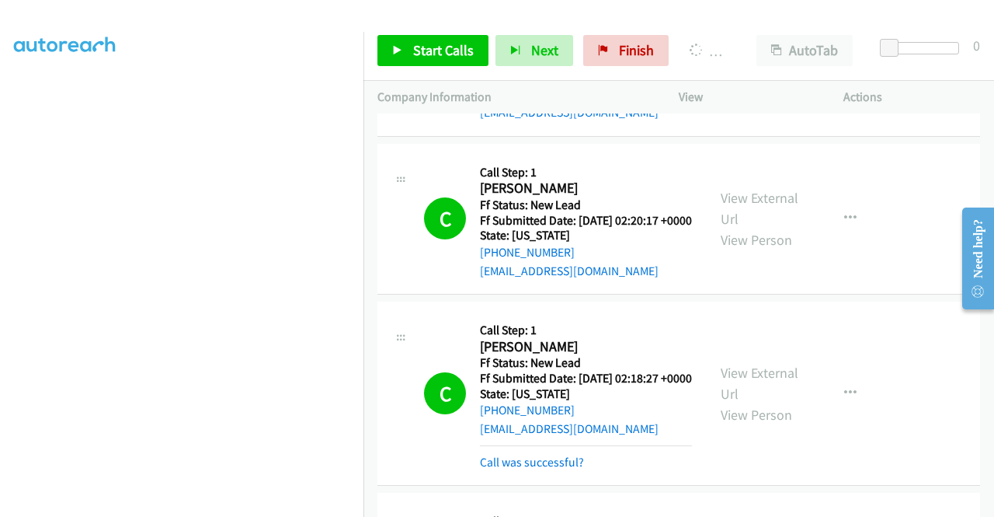
scroll to position [699, 0]
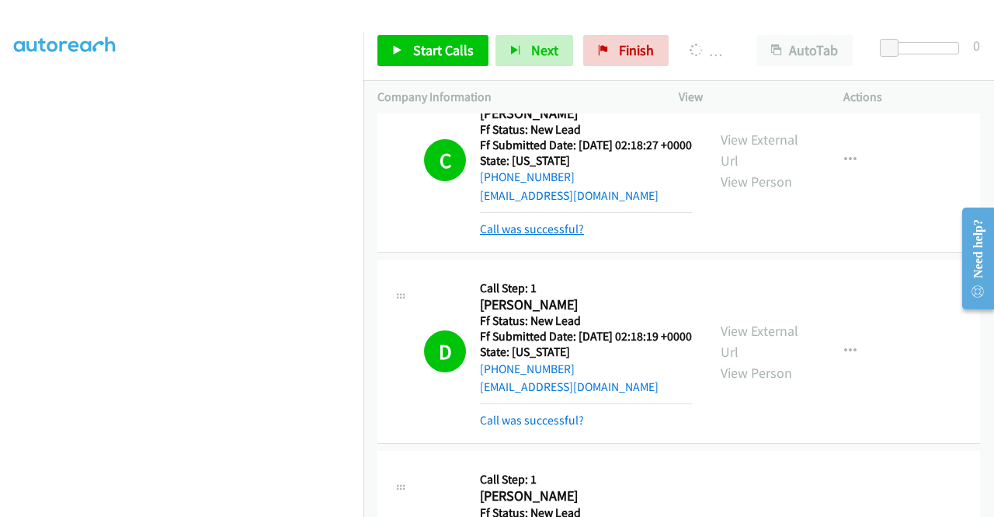
click at [556, 236] on link "Call was successful?" at bounding box center [532, 228] width 104 height 15
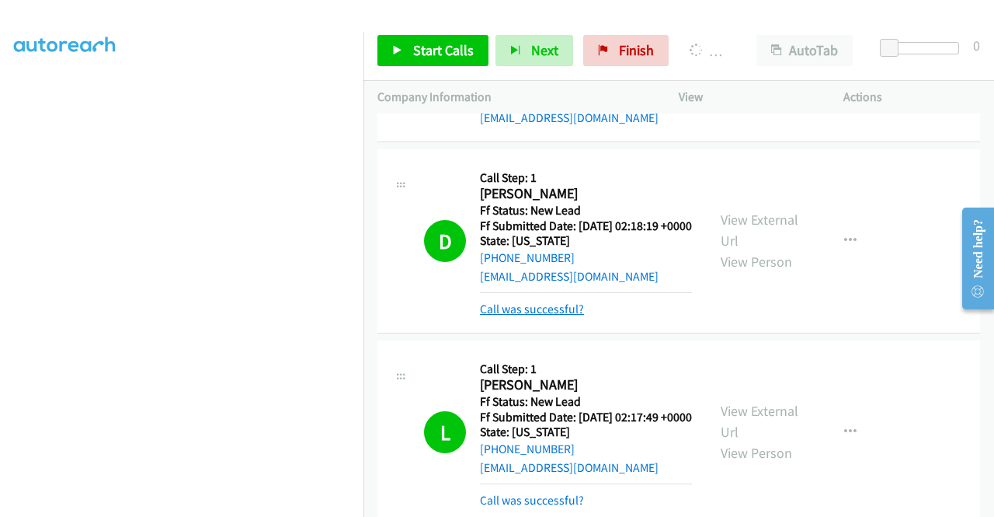
click at [559, 316] on link "Call was successful?" at bounding box center [532, 308] width 104 height 15
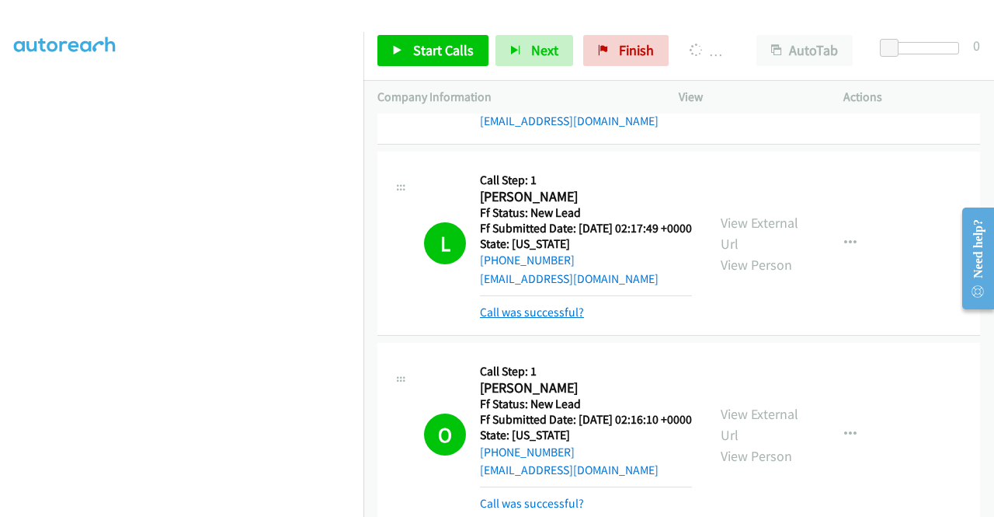
click at [560, 319] on link "Call was successful?" at bounding box center [532, 311] width 104 height 15
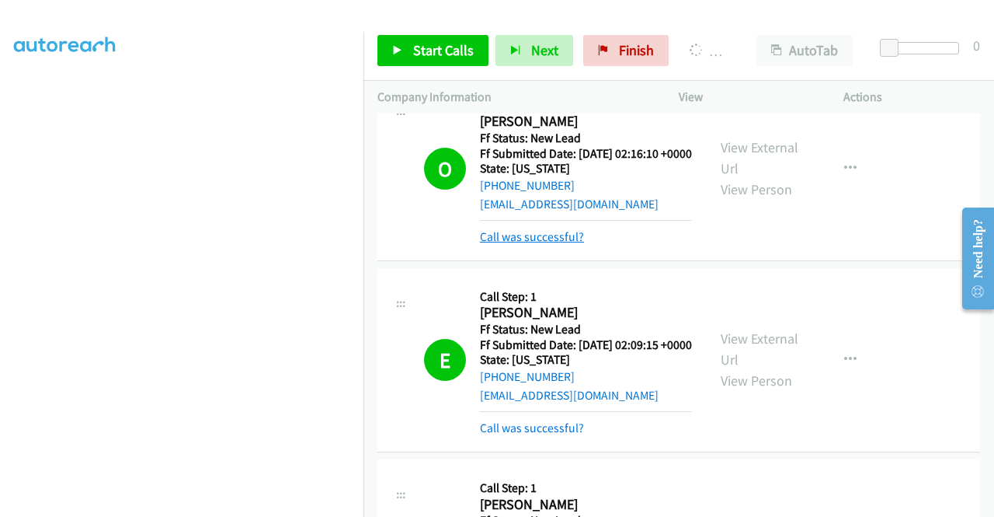
click at [556, 244] on link "Call was successful?" at bounding box center [532, 236] width 104 height 15
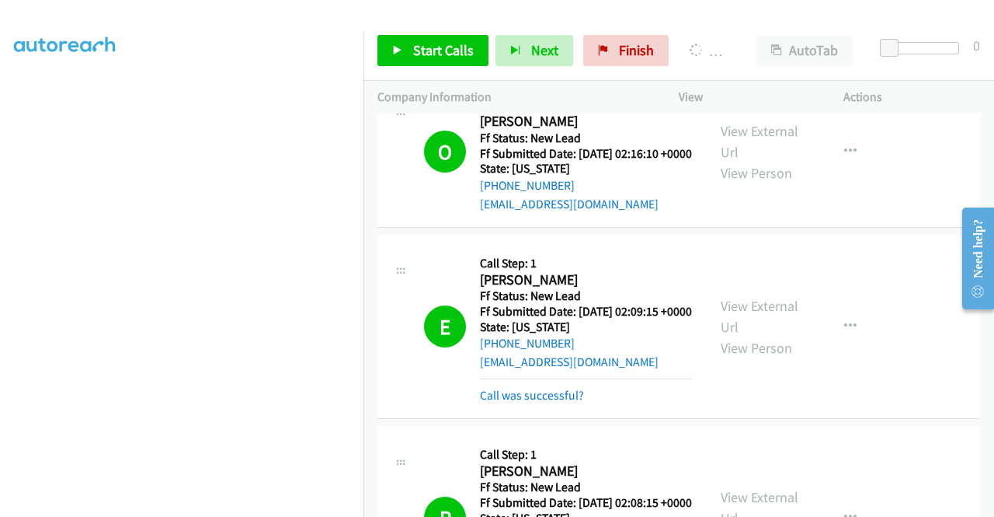
scroll to position [1320, 0]
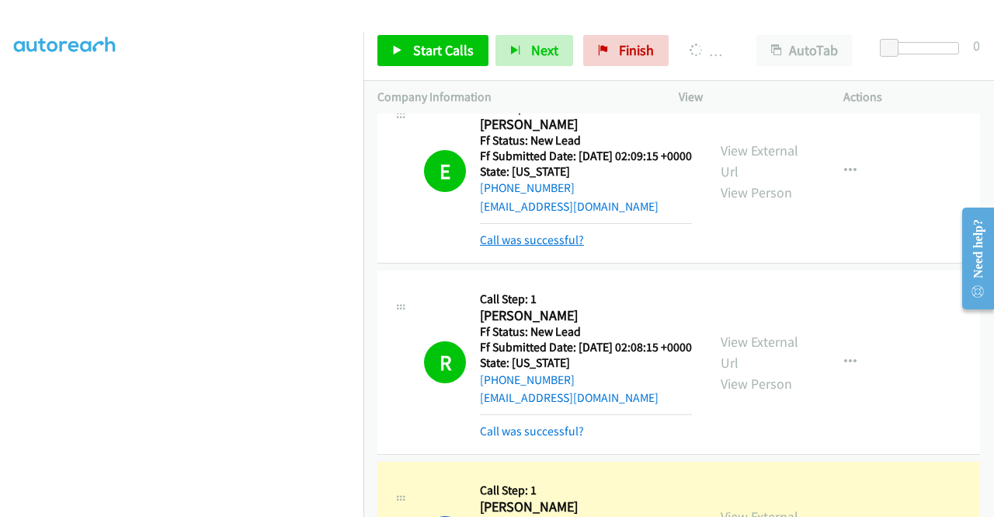
click at [557, 247] on link "Call was successful?" at bounding box center [532, 239] width 104 height 15
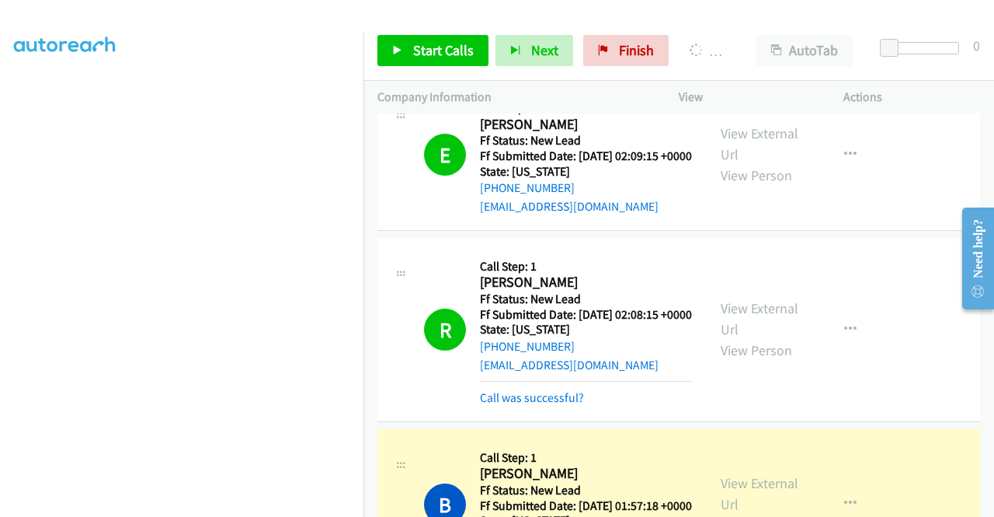
scroll to position [1476, 0]
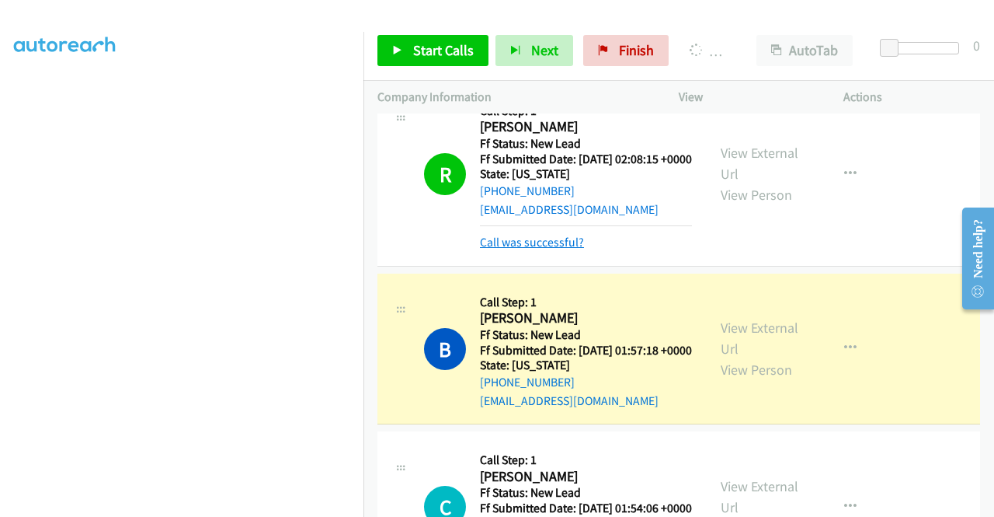
click at [556, 249] on link "Call was successful?" at bounding box center [532, 242] width 104 height 15
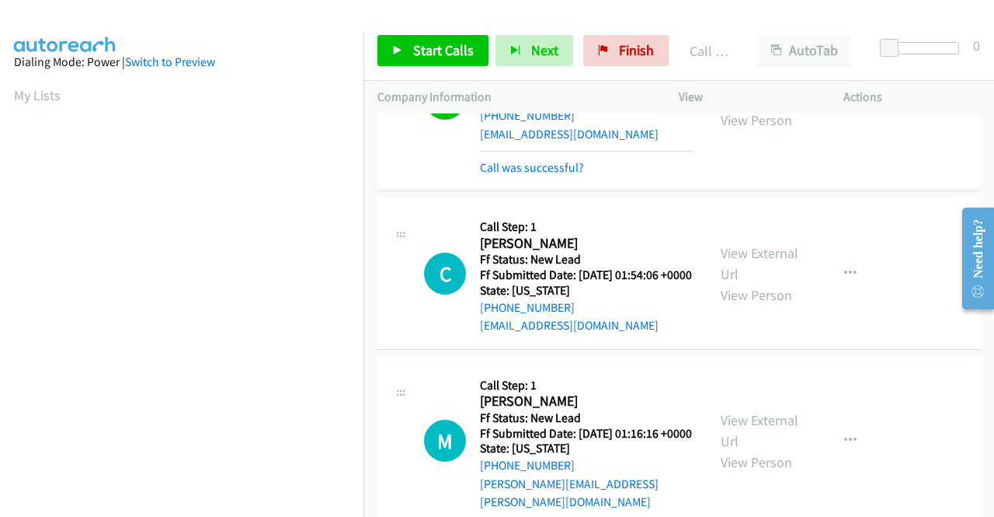
scroll to position [88, 0]
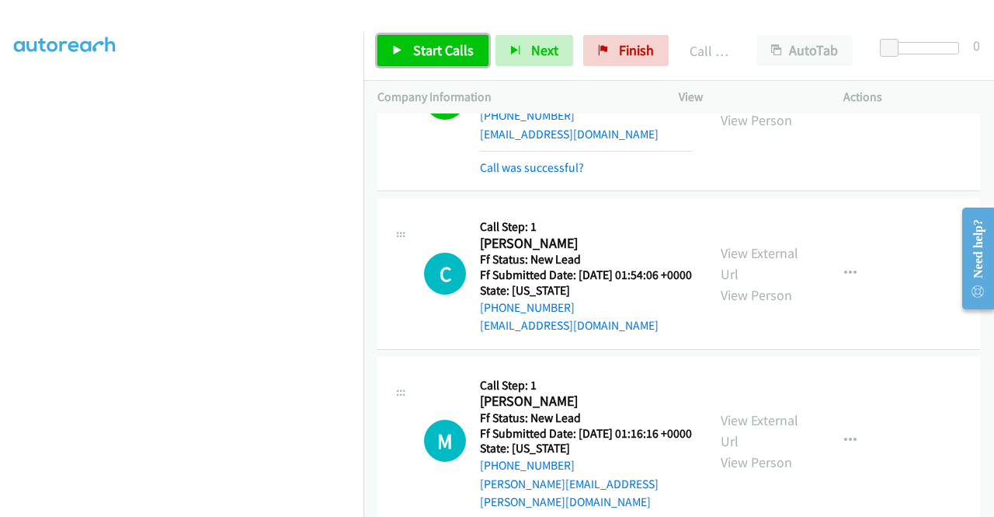
click at [433, 49] on span "Start Calls" at bounding box center [443, 50] width 61 height 18
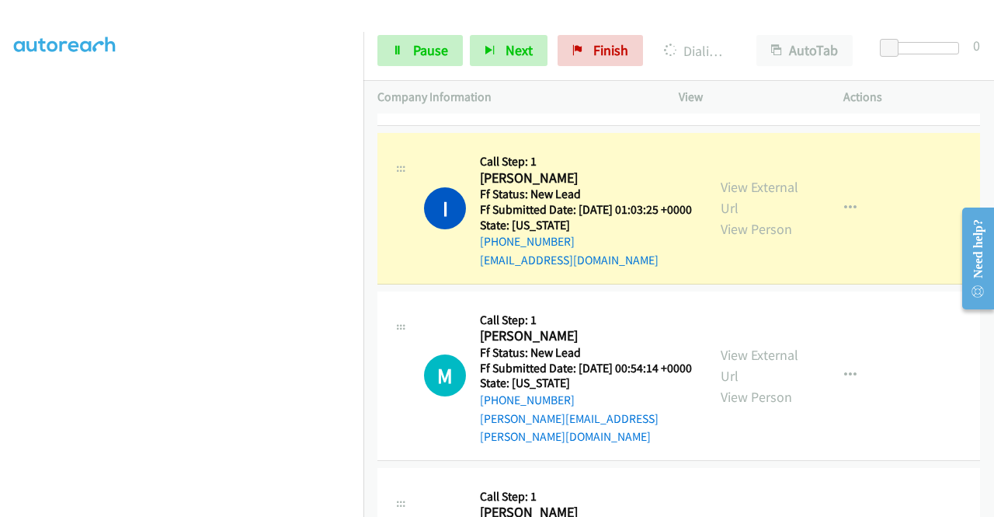
scroll to position [0, 0]
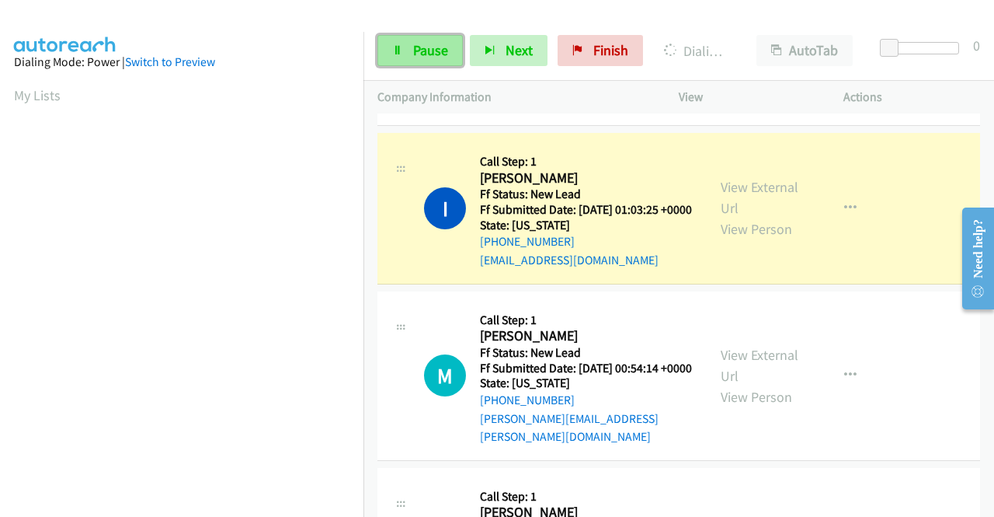
click at [437, 47] on span "Pause" at bounding box center [430, 50] width 35 height 18
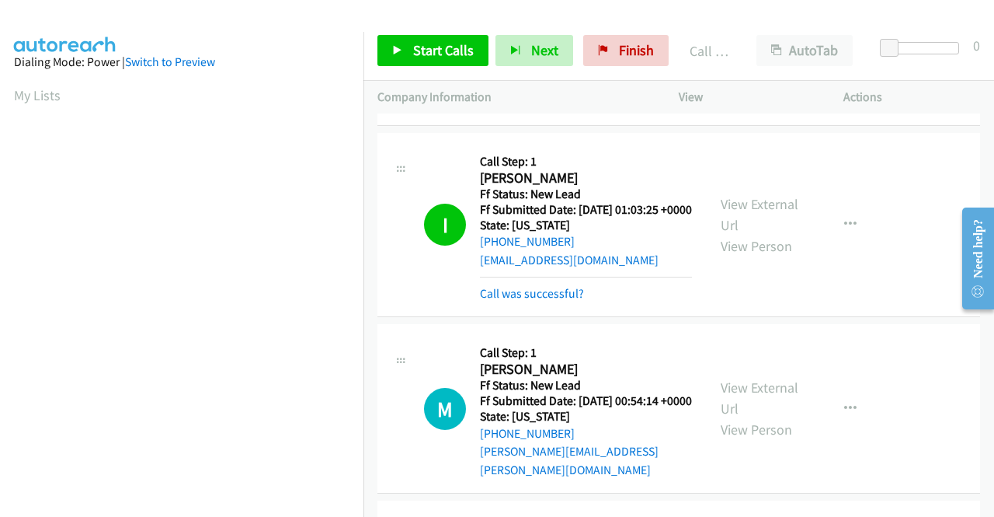
scroll to position [354, 0]
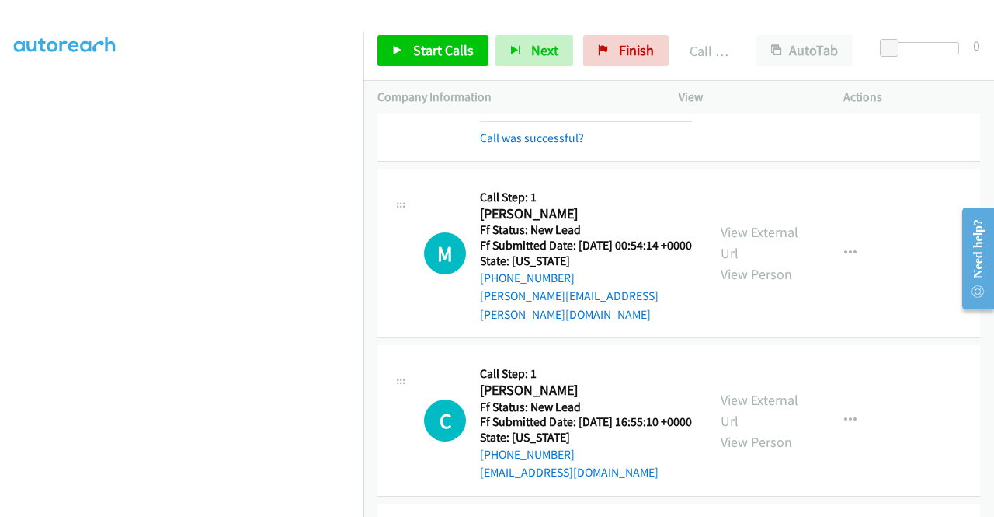
drag, startPoint x: 579, startPoint y: 312, endPoint x: 621, endPoint y: 304, distance: 42.8
click at [579, 145] on link "Call was successful?" at bounding box center [532, 137] width 104 height 15
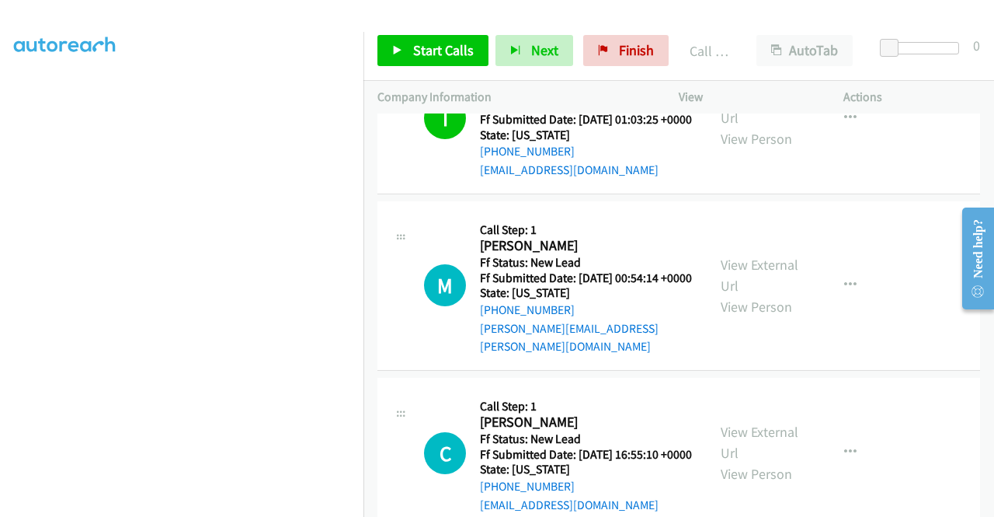
scroll to position [2175, 0]
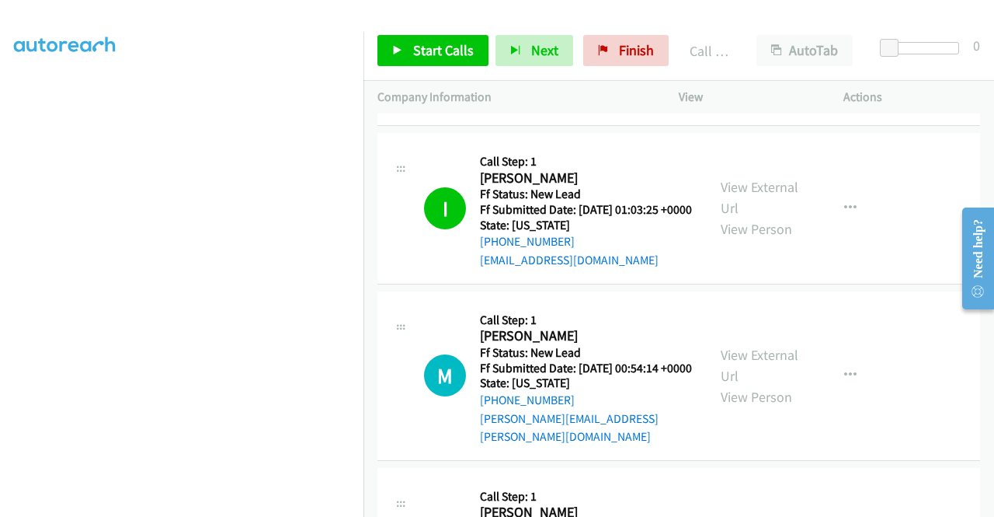
click at [562, 110] on link "Call was successful?" at bounding box center [532, 102] width 104 height 15
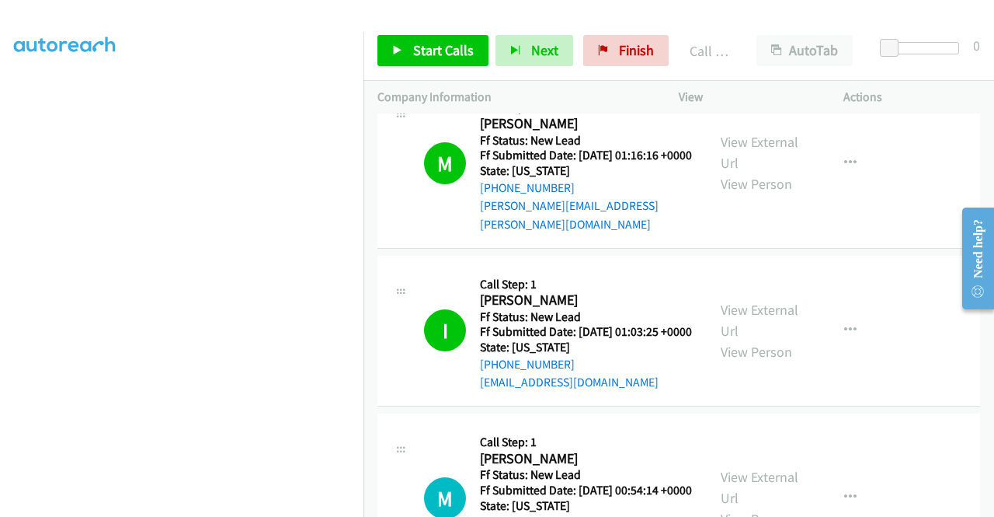
scroll to position [1942, 0]
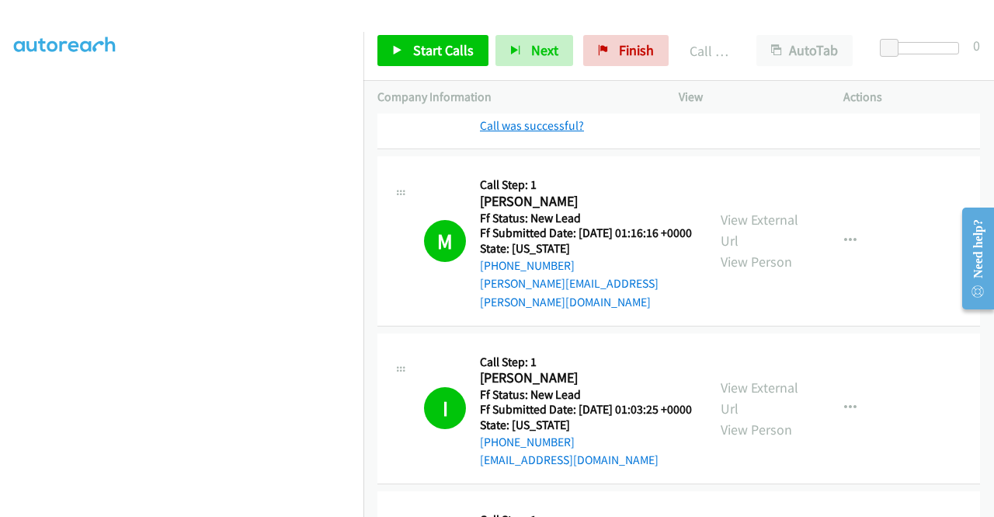
click at [569, 133] on link "Call was successful?" at bounding box center [532, 125] width 104 height 15
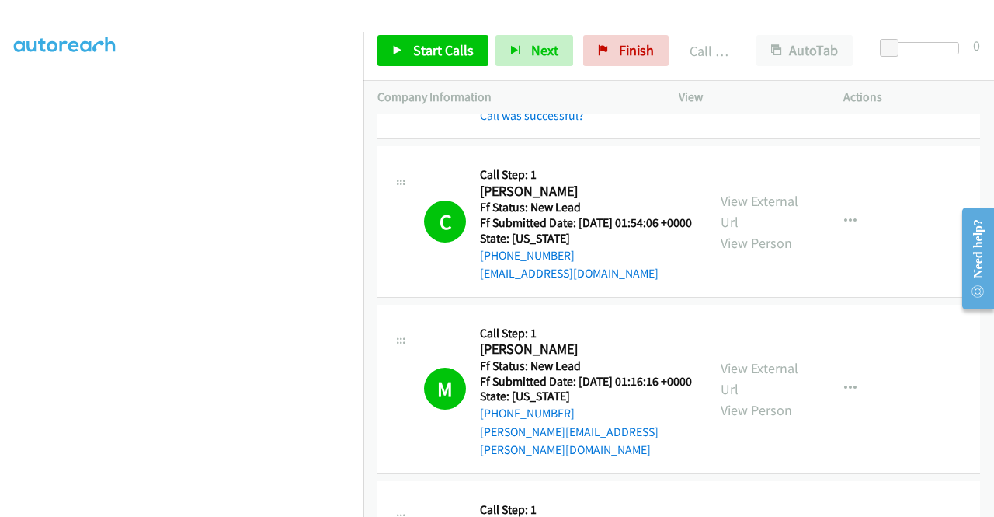
scroll to position [1709, 0]
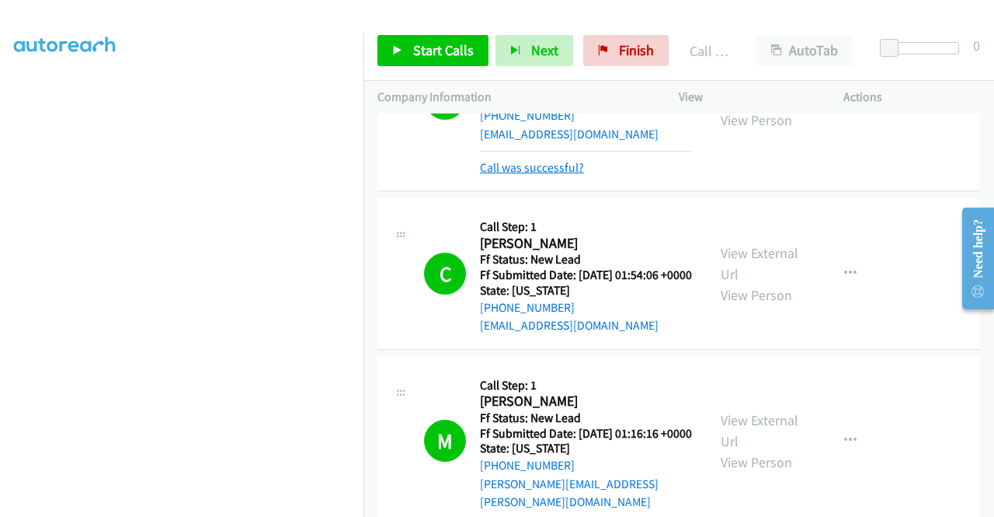
click at [564, 175] on link "Call was successful?" at bounding box center [532, 167] width 104 height 15
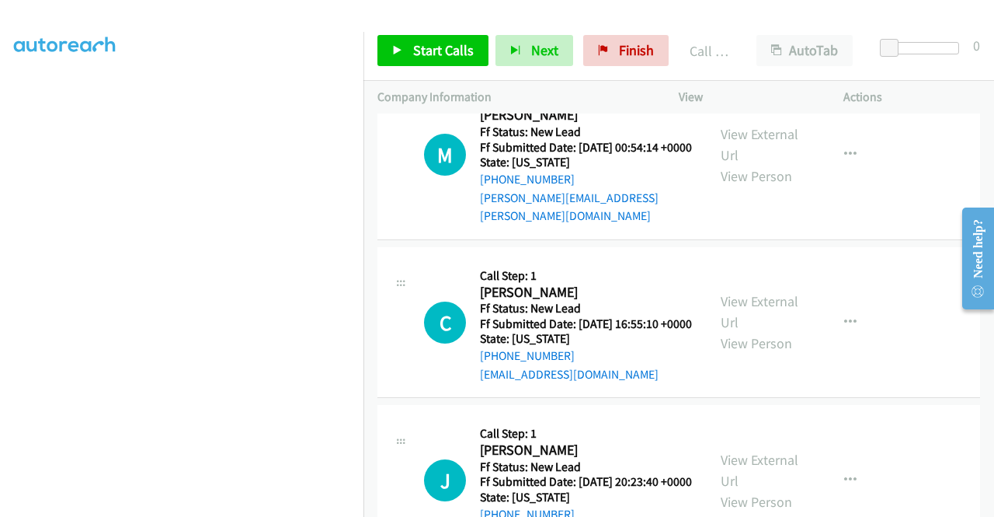
scroll to position [2330, 0]
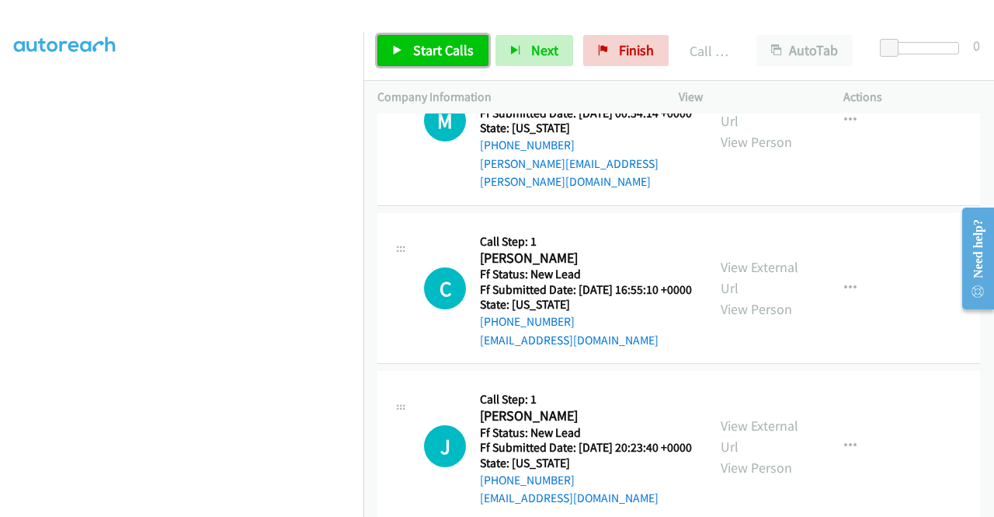
click at [419, 57] on span "Start Calls" at bounding box center [443, 50] width 61 height 18
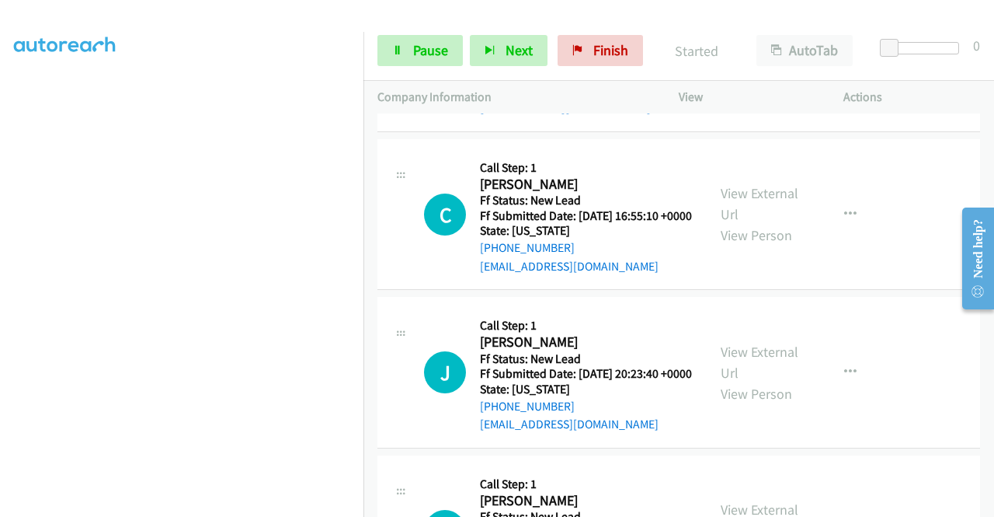
scroll to position [2563, 0]
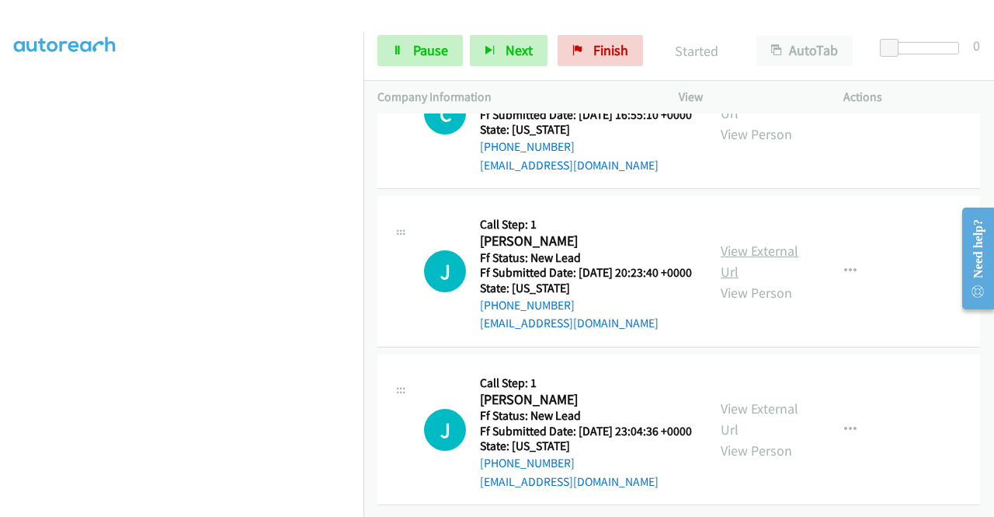
click at [763, 280] on link "View External Url" at bounding box center [760, 261] width 78 height 39
click at [733, 399] on link "View External Url" at bounding box center [760, 418] width 78 height 39
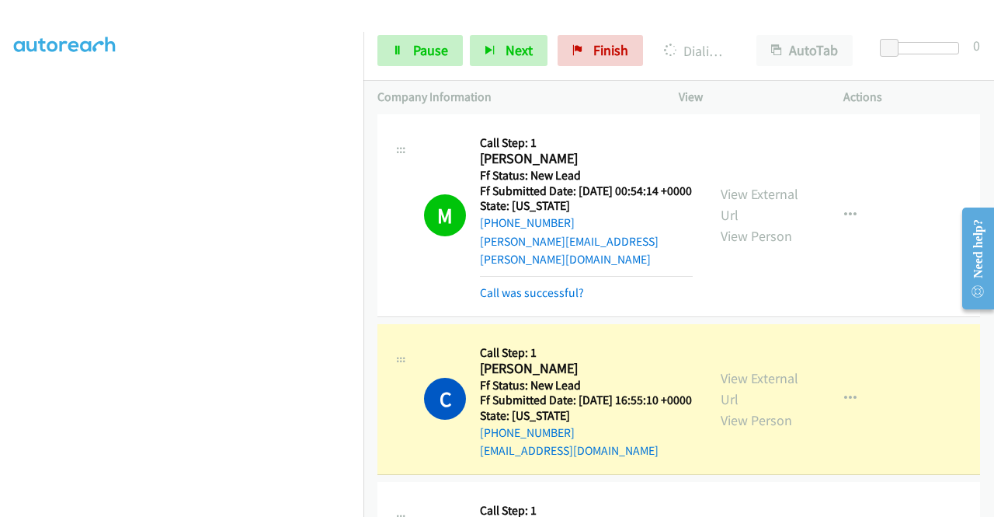
scroll to position [0, 0]
click at [541, 300] on link "Call was successful?" at bounding box center [532, 292] width 104 height 15
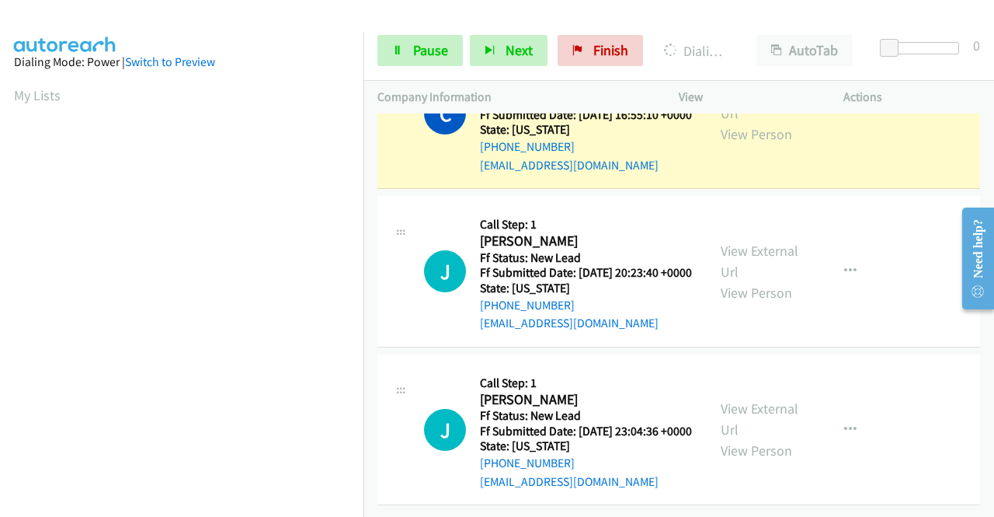
scroll to position [354, 0]
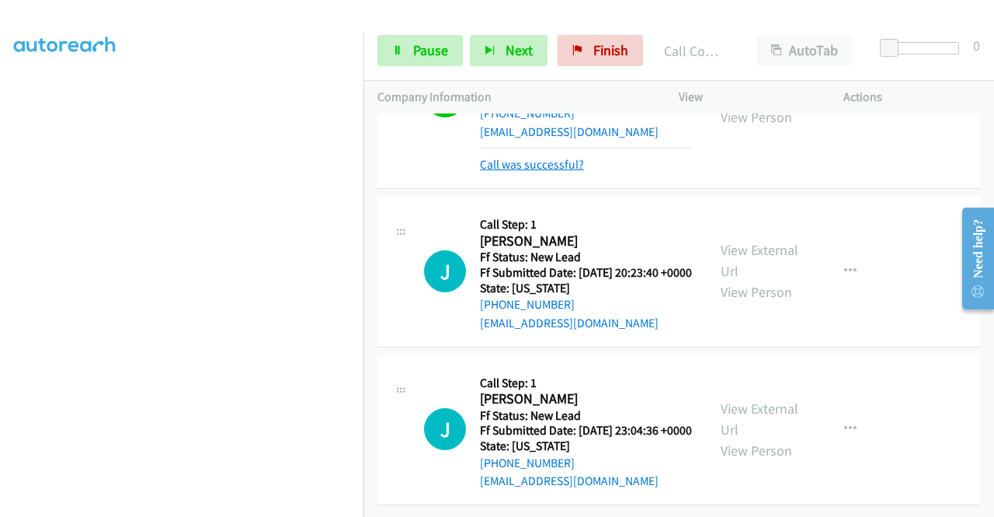
click at [556, 172] on link "Call was successful?" at bounding box center [532, 164] width 104 height 15
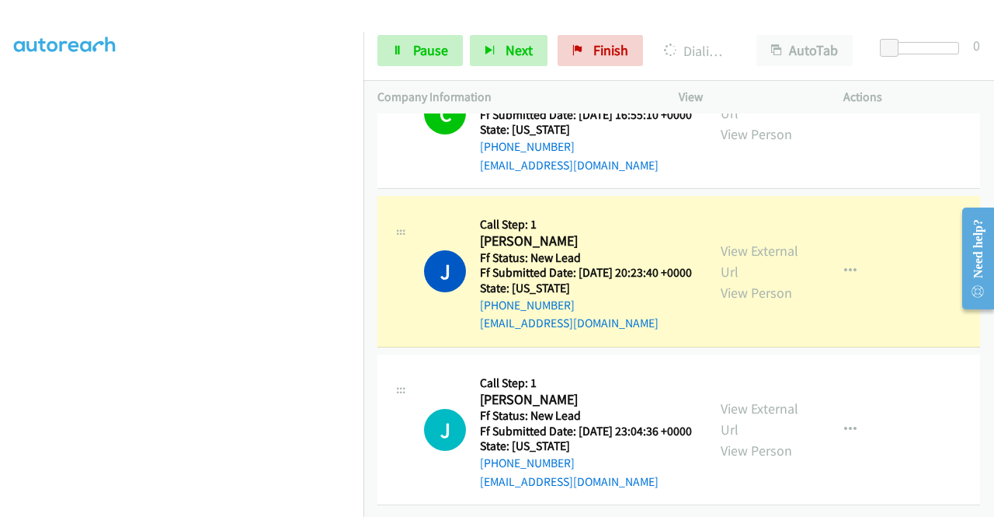
scroll to position [0, 0]
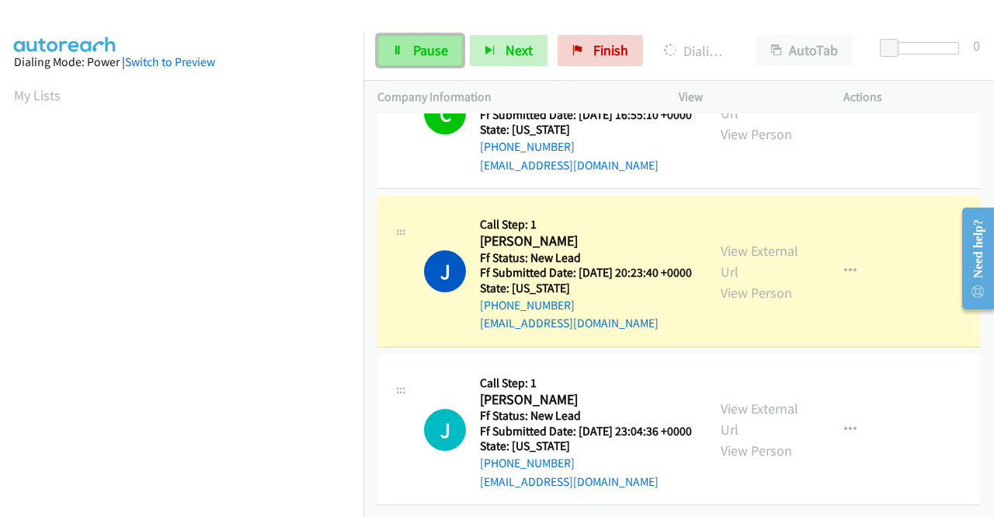
click at [419, 50] on span "Pause" at bounding box center [430, 50] width 35 height 18
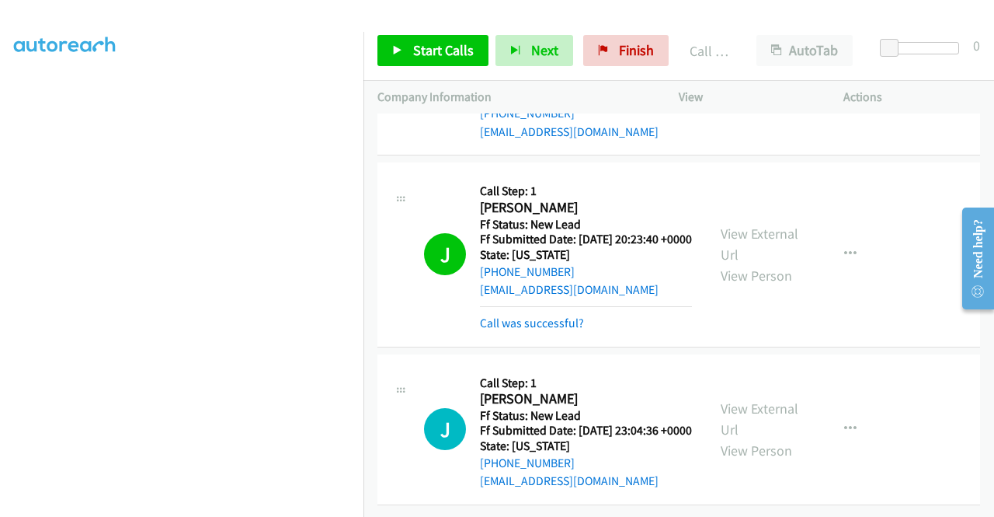
scroll to position [2719, 0]
drag, startPoint x: 570, startPoint y: 290, endPoint x: 496, endPoint y: 291, distance: 74.6
click at [496, 281] on div "[PHONE_NUMBER]" at bounding box center [586, 272] width 212 height 19
copy link "[PHONE_NUMBER]"
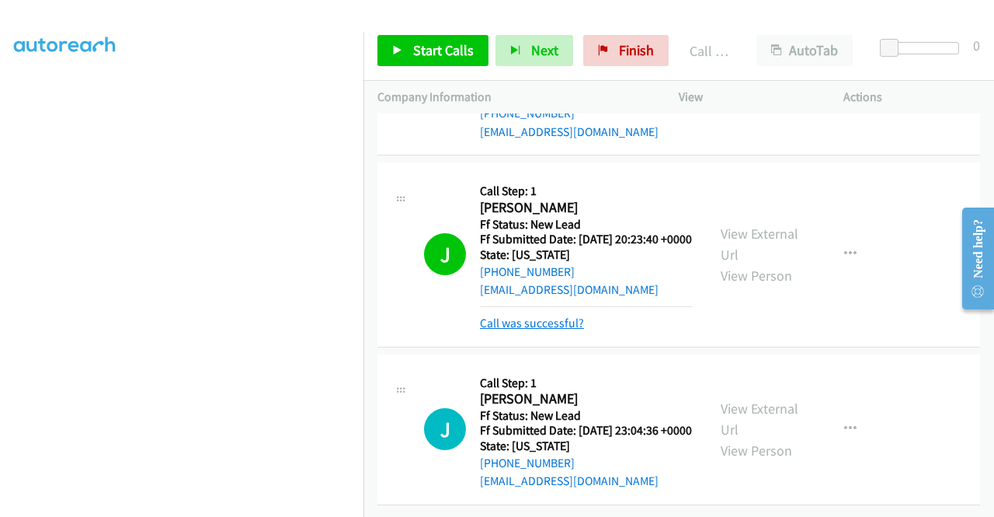
click at [576, 315] on link "Call was successful?" at bounding box center [532, 322] width 104 height 15
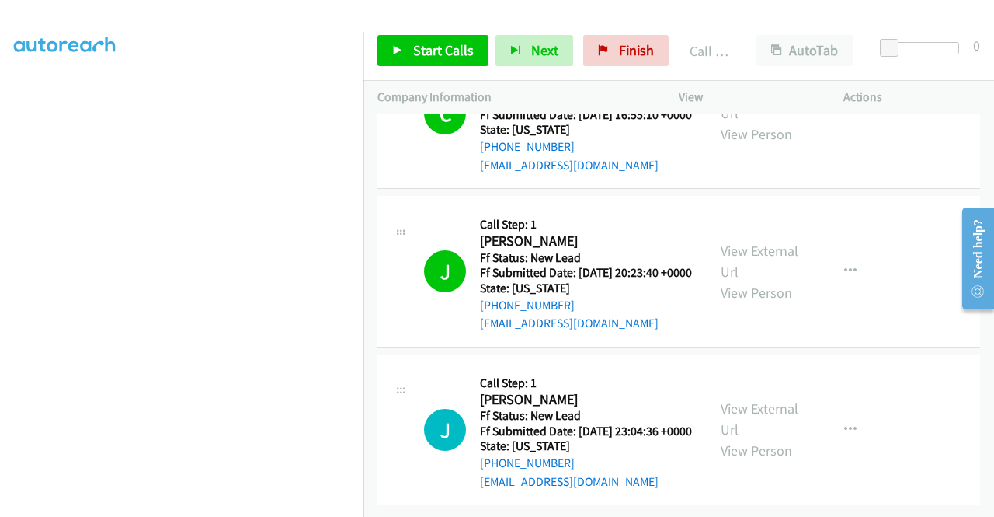
scroll to position [2732, 0]
